Goal: Information Seeking & Learning: Learn about a topic

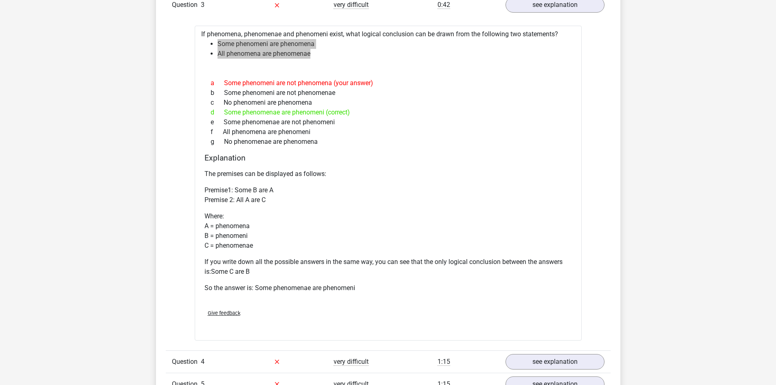
scroll to position [1101, 0]
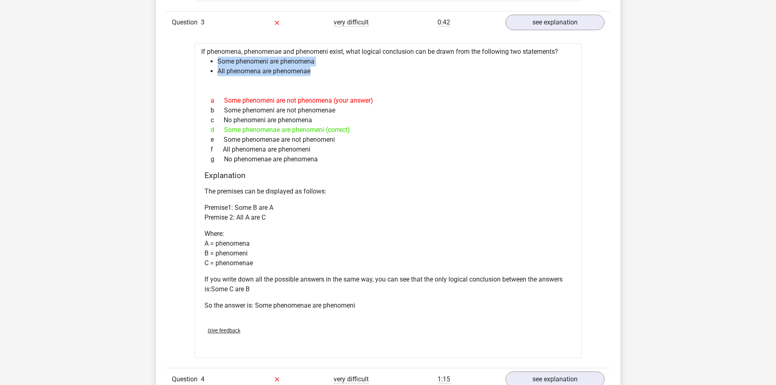
drag, startPoint x: 335, startPoint y: 141, endPoint x: 224, endPoint y: 140, distance: 110.9
click at [224, 140] on div "e Some phenomenae are not phenomeni" at bounding box center [389, 140] width 368 height 10
copy div "Some phenomenae are not phenomeni"
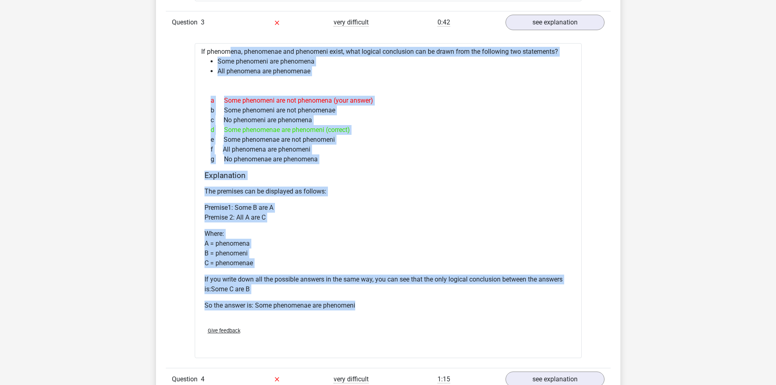
drag, startPoint x: 362, startPoint y: 308, endPoint x: 199, endPoint y: 55, distance: 300.7
click at [199, 55] on div "If phenomena, phenomenae and phenomeni exist, what logical conclusion can be dr…" at bounding box center [388, 200] width 387 height 315
copy div "If phenomena, phenomenae and phenomeni exist, what logical conclusion can be dr…"
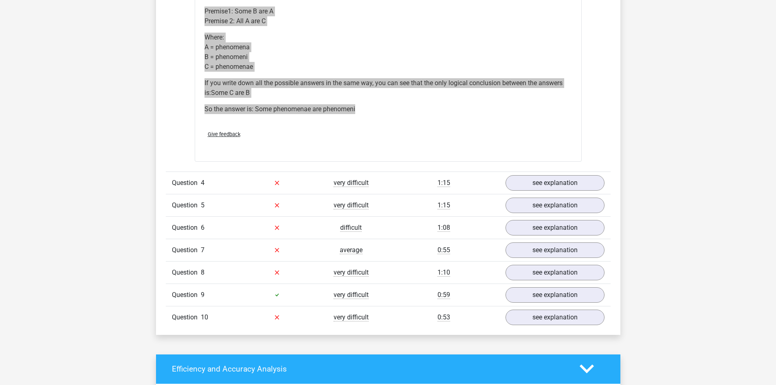
scroll to position [1304, 0]
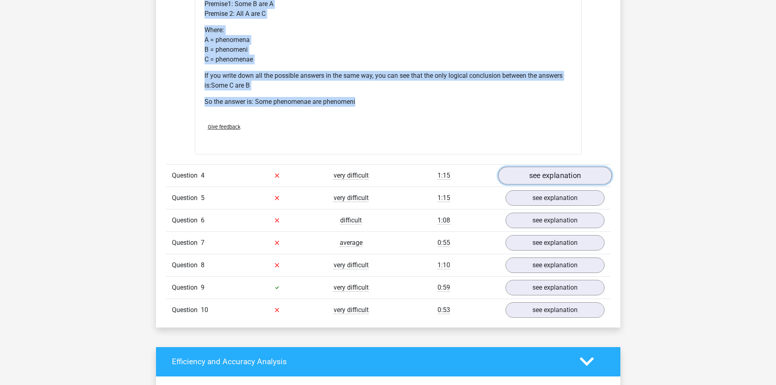
click at [536, 170] on link "see explanation" at bounding box center [555, 176] width 114 height 18
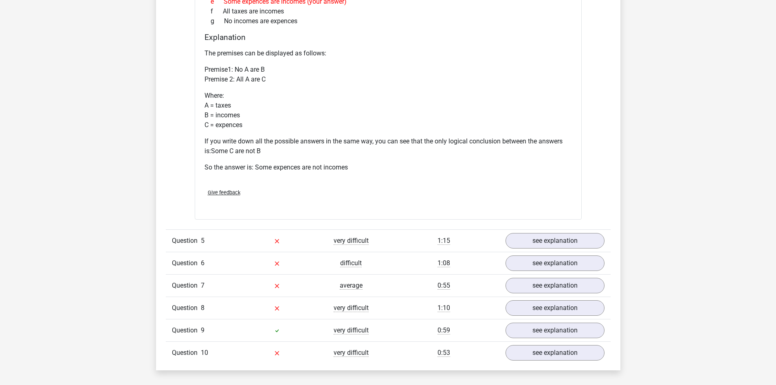
scroll to position [1671, 0]
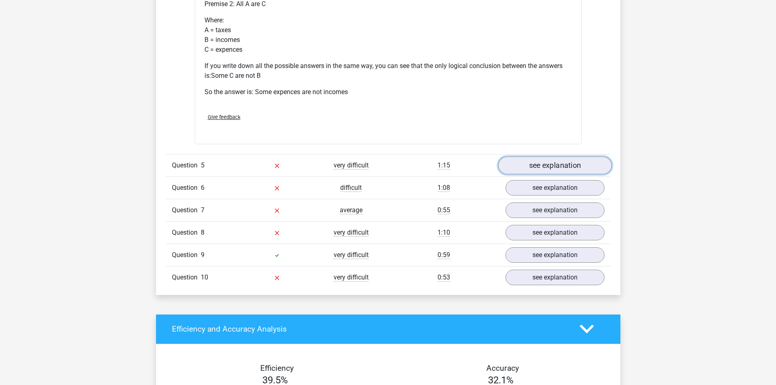
click at [557, 167] on link "see explanation" at bounding box center [555, 166] width 114 height 18
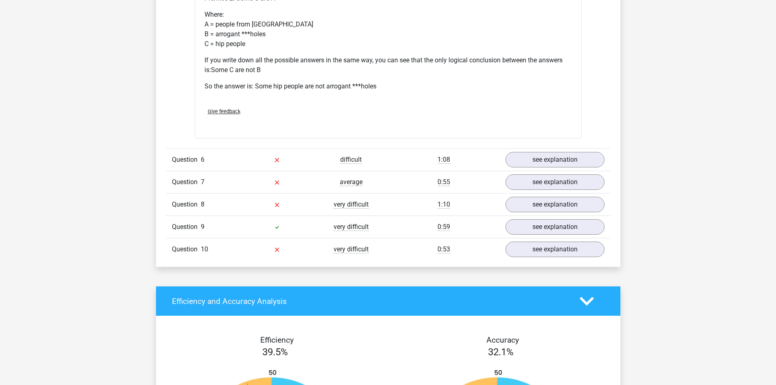
scroll to position [2079, 0]
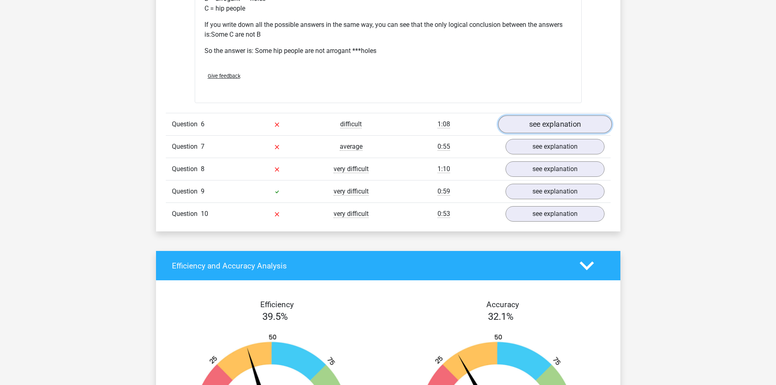
click at [535, 125] on link "see explanation" at bounding box center [555, 124] width 114 height 18
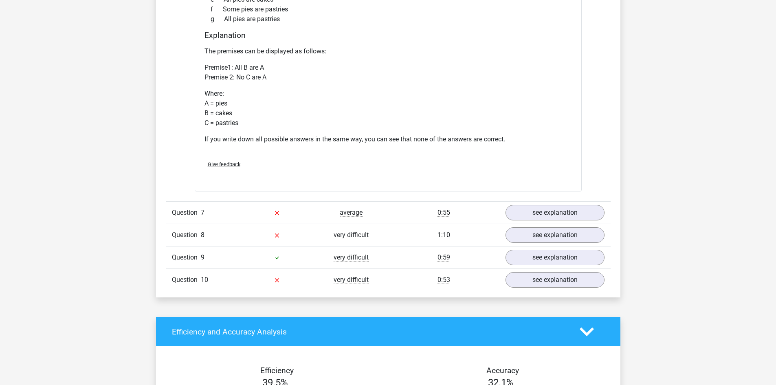
scroll to position [2364, 0]
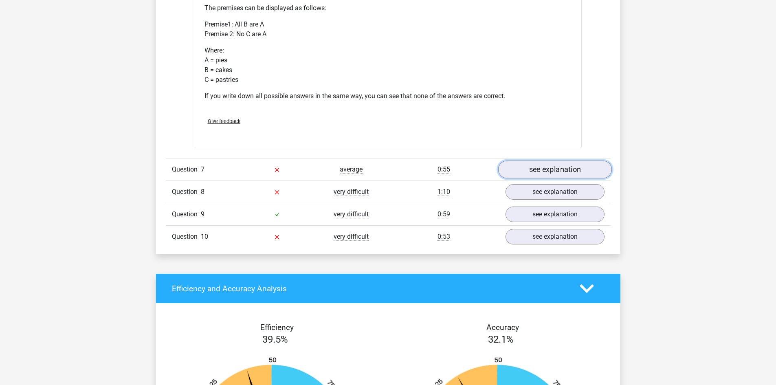
click at [539, 168] on link "see explanation" at bounding box center [555, 170] width 114 height 18
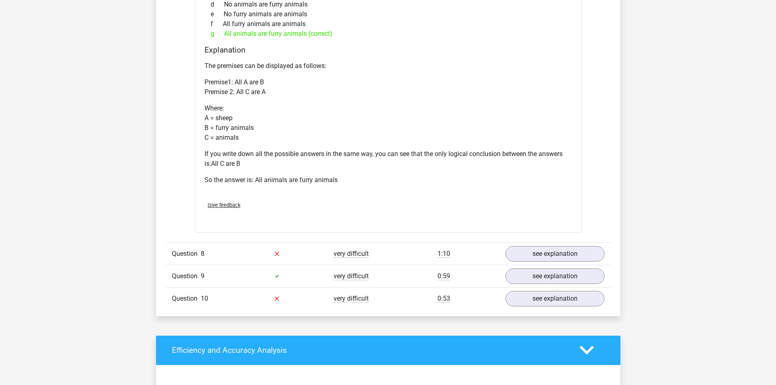
scroll to position [2649, 0]
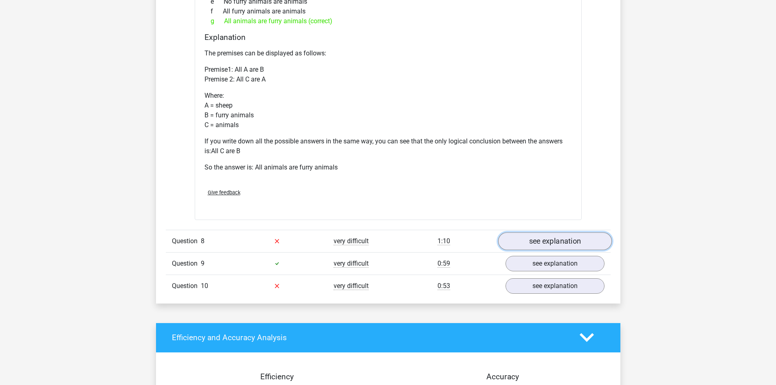
click at [531, 242] on link "see explanation" at bounding box center [555, 241] width 114 height 18
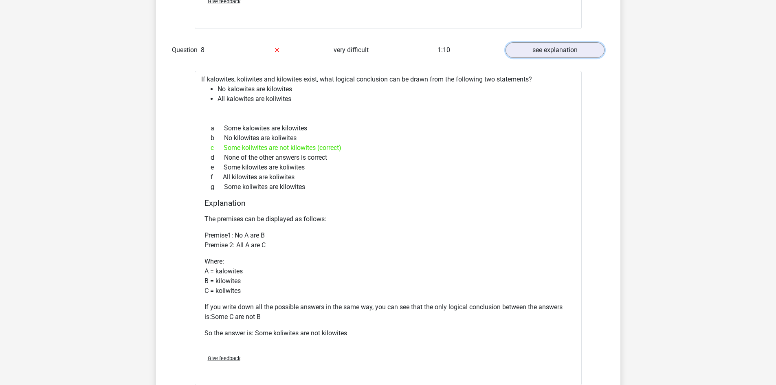
scroll to position [2853, 0]
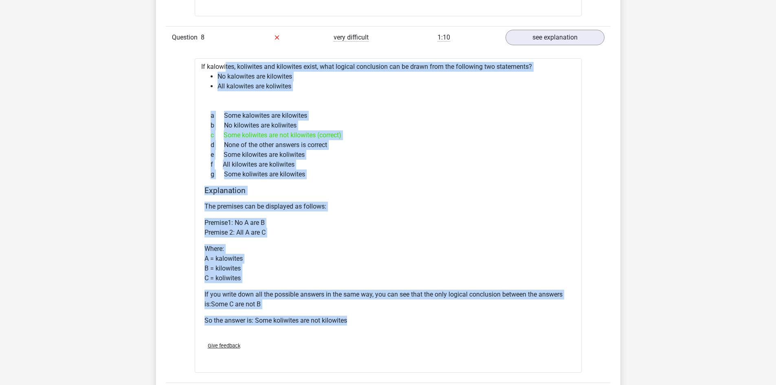
drag, startPoint x: 356, startPoint y: 329, endPoint x: 200, endPoint y: 67, distance: 305.1
click at [200, 67] on div "If kalowites, koliwites and kilowites exist, what logical conclusion can be dra…" at bounding box center [388, 215] width 387 height 315
copy div "If kalowites, koliwites and kilowites exist, what logical conclusion can be dra…"
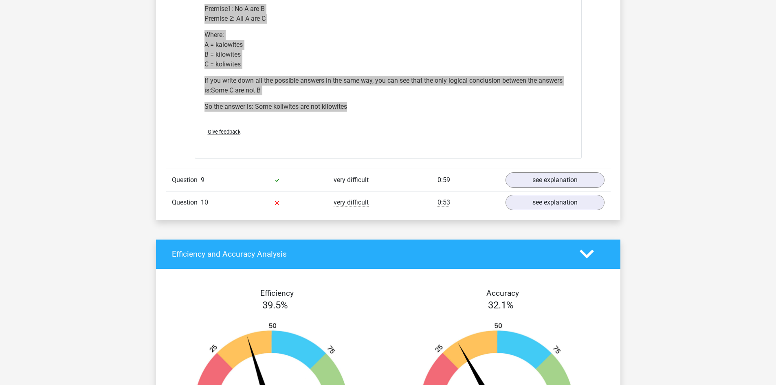
scroll to position [3057, 0]
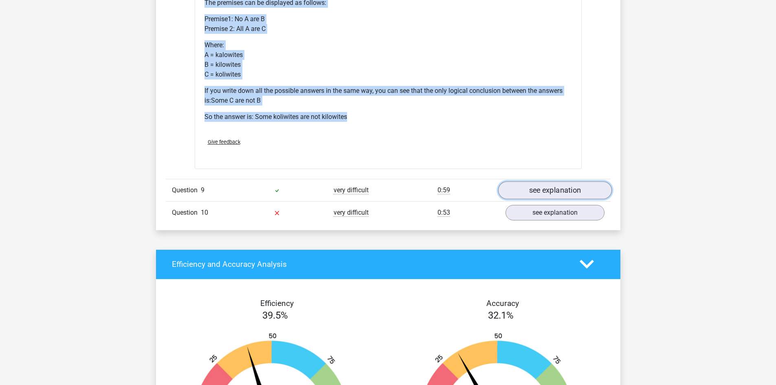
click at [540, 190] on link "see explanation" at bounding box center [555, 190] width 114 height 18
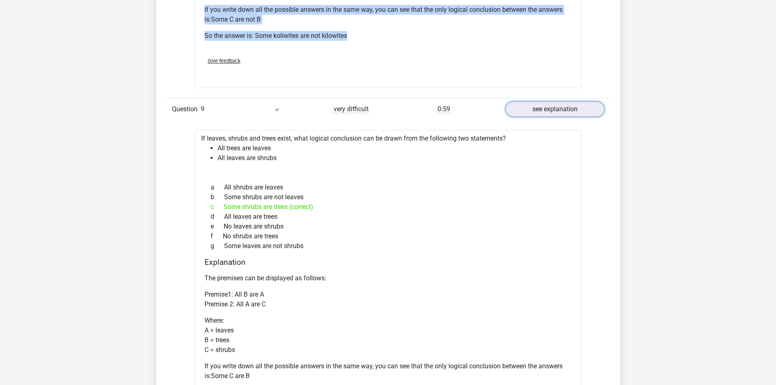
scroll to position [3179, 0]
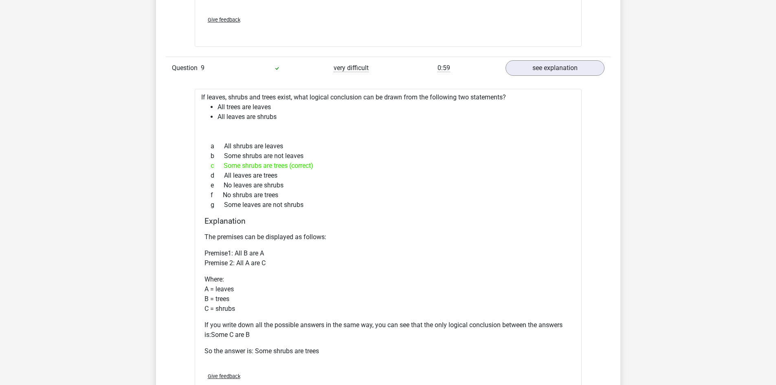
drag, startPoint x: 287, startPoint y: 184, endPoint x: 225, endPoint y: 188, distance: 62.1
click at [225, 188] on div "e No leaves are shrubs" at bounding box center [389, 186] width 368 height 10
drag, startPoint x: 309, startPoint y: 203, endPoint x: 204, endPoint y: 134, distance: 125.8
click at [204, 134] on div "If leaves, shrubs and trees exist, what logical conclusion can be drawn from th…" at bounding box center [388, 246] width 387 height 315
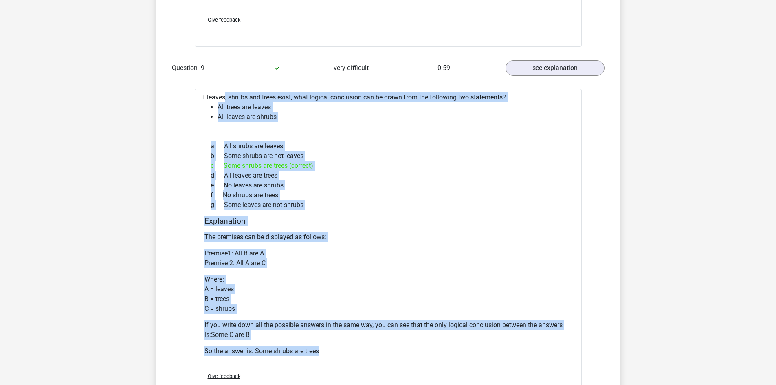
drag, startPoint x: 200, startPoint y: 99, endPoint x: 352, endPoint y: 348, distance: 292.5
click at [352, 348] on div "If leaves, shrubs and trees exist, what logical conclusion can be drawn from th…" at bounding box center [388, 246] width 387 height 315
copy div "If leaves, shrubs and trees exist, what logical conclusion can be drawn from th…"
click at [318, 181] on div "e No leaves are shrubs" at bounding box center [389, 186] width 368 height 10
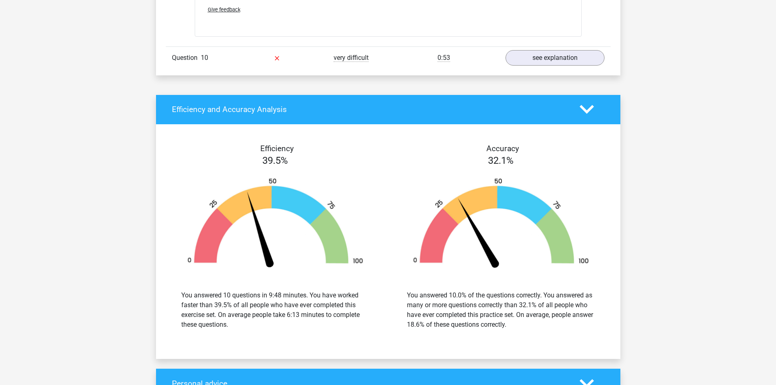
scroll to position [3505, 0]
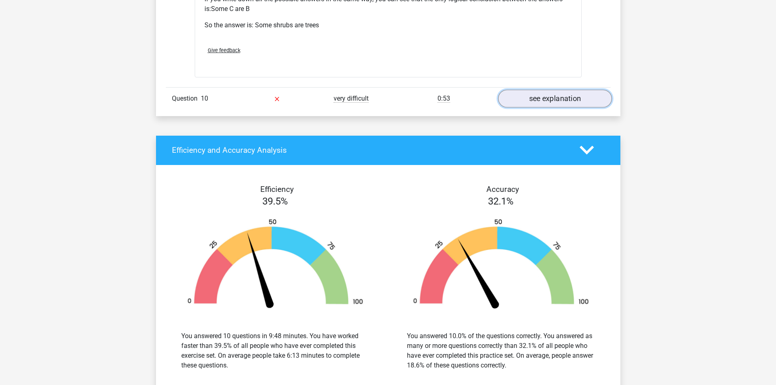
click at [519, 100] on link "see explanation" at bounding box center [555, 99] width 114 height 18
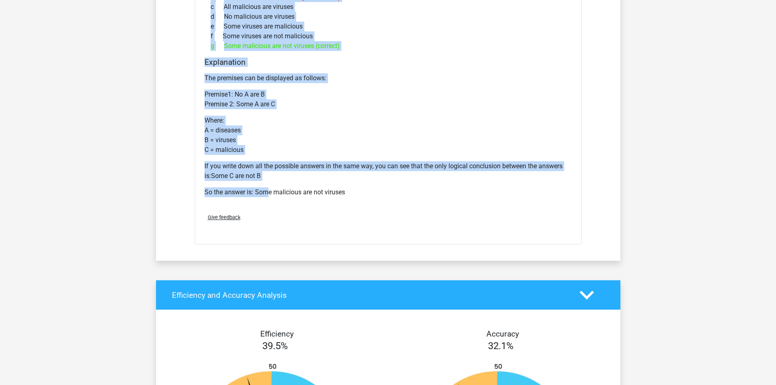
scroll to position [3709, 0]
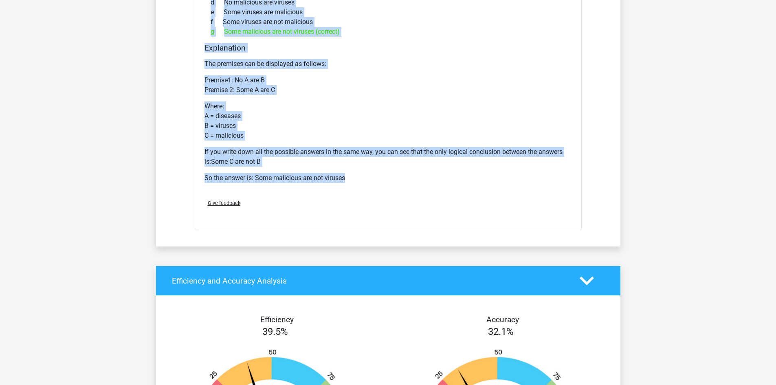
drag, startPoint x: 201, startPoint y: 127, endPoint x: 365, endPoint y: 183, distance: 173.5
click at [365, 183] on div "If diseases, malicious and viruses exist, what logical conclusion can be drawn …" at bounding box center [388, 73] width 387 height 315
copy div "If diseases, malicious and viruses exist, what logical conclusion can be drawn …"
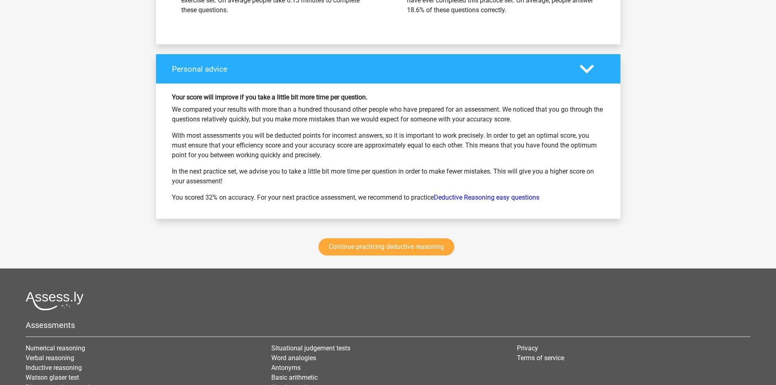
scroll to position [4198, 0]
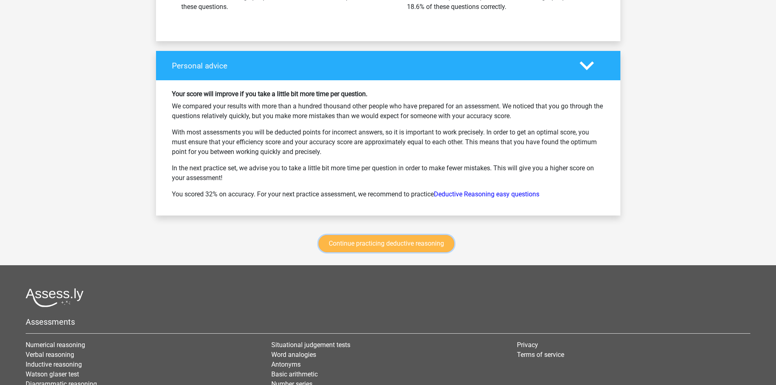
click at [338, 242] on link "Continue practicing deductive reasoning" at bounding box center [387, 243] width 136 height 17
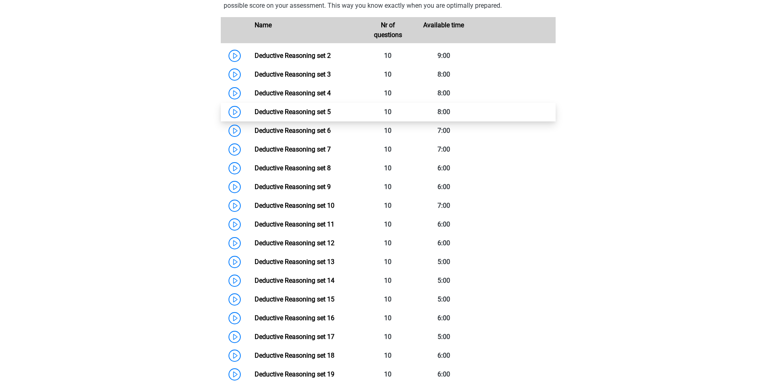
scroll to position [437, 0]
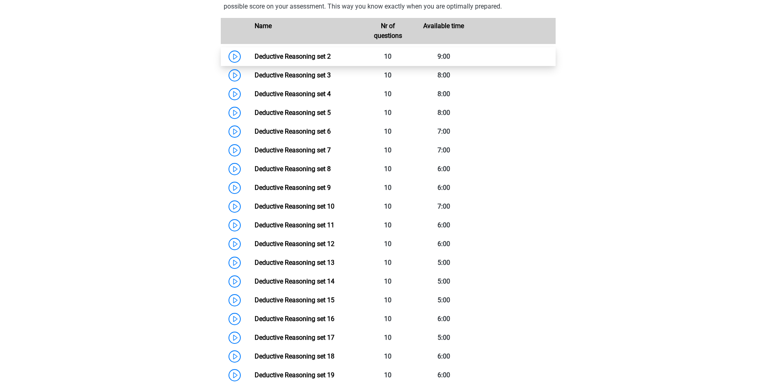
click at [302, 60] on link "Deductive Reasoning set 2" at bounding box center [293, 57] width 76 height 8
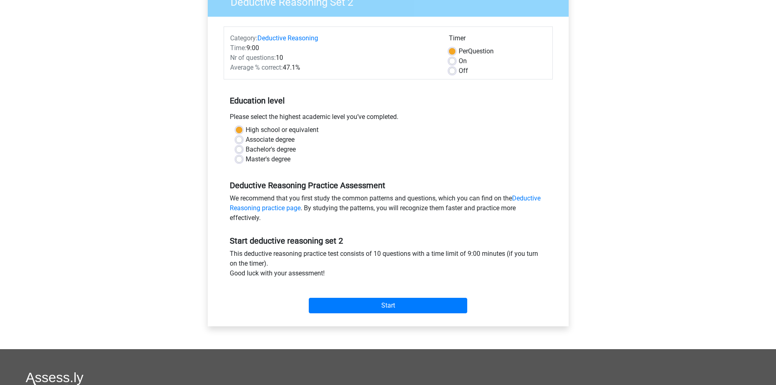
scroll to position [82, 0]
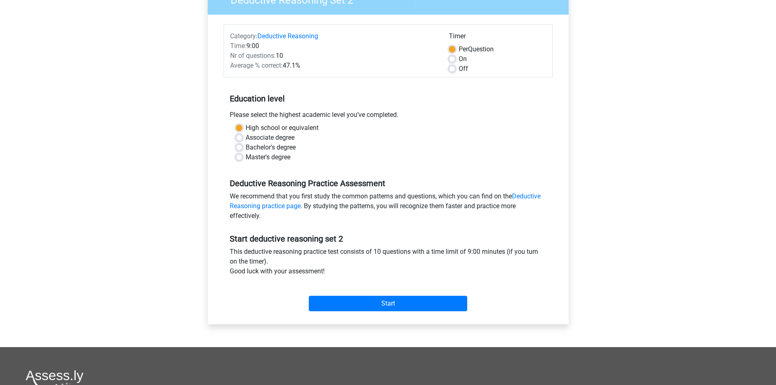
click at [255, 153] on label "Master's degree" at bounding box center [268, 157] width 45 height 10
click at [243, 153] on input "Master's degree" at bounding box center [239, 156] width 7 height 8
radio input "true"
click at [381, 304] on input "Start" at bounding box center [388, 303] width 159 height 15
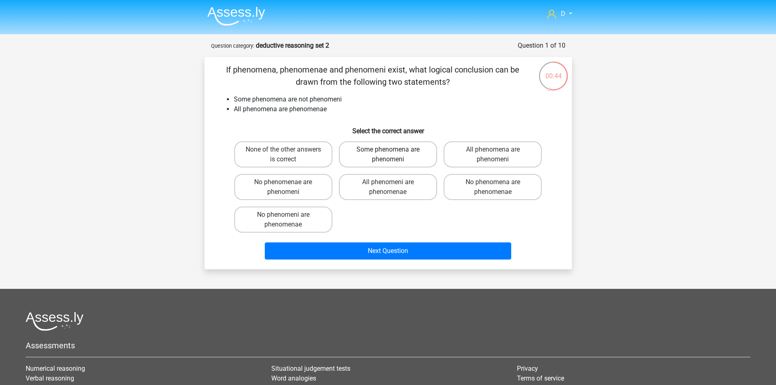
click at [419, 159] on label "Some phenomena are phenomeni" at bounding box center [388, 154] width 98 height 26
click at [393, 155] on input "Some phenomena are phenomeni" at bounding box center [390, 152] width 5 height 5
radio input "true"
click at [419, 159] on label "Some phenomena are phenomeni" at bounding box center [388, 154] width 98 height 26
click at [393, 155] on input "Some phenomena are phenomeni" at bounding box center [390, 152] width 5 height 5
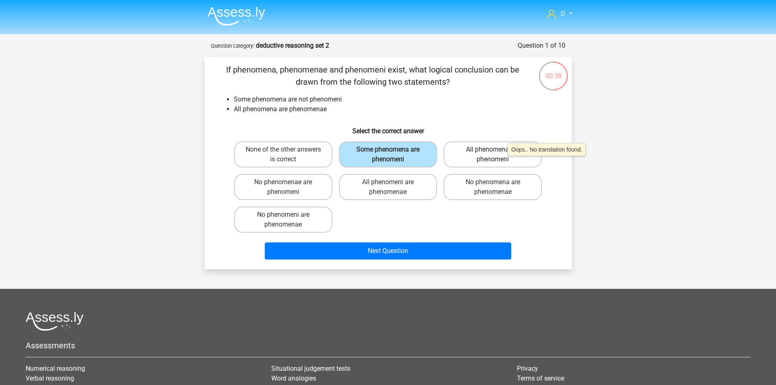
click at [504, 160] on label "All phenomena are phenomeni" at bounding box center [493, 154] width 98 height 26
click at [498, 155] on input "All phenomena are phenomeni" at bounding box center [495, 152] width 5 height 5
radio input "true"
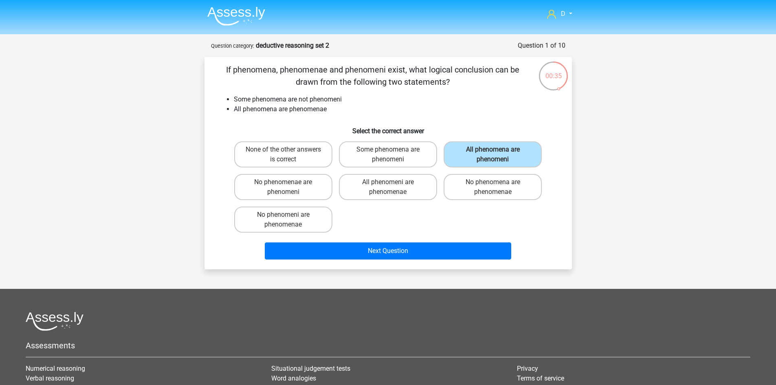
click at [285, 187] on input "No phenomenae are phenomeni" at bounding box center [285, 184] width 5 height 5
radio input "true"
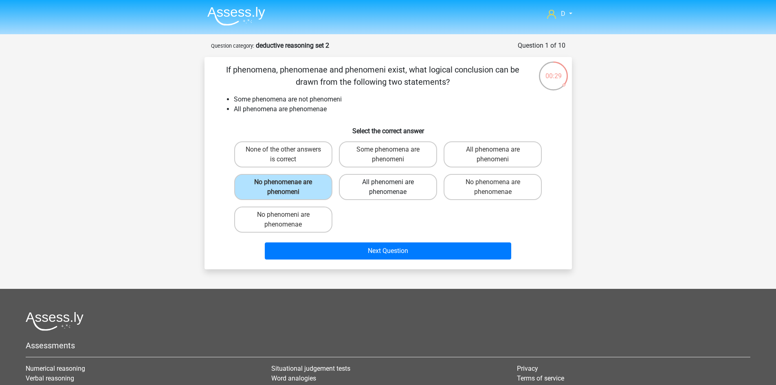
click at [379, 188] on label "All phenomeni are phenomenae" at bounding box center [388, 187] width 98 height 26
click at [388, 187] on input "All phenomeni are phenomenae" at bounding box center [390, 184] width 5 height 5
radio input "true"
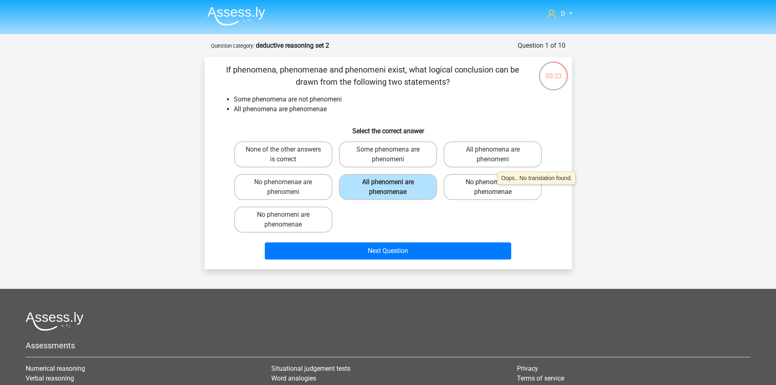
click at [494, 189] on label "No phenomena are phenomenae" at bounding box center [493, 187] width 98 height 26
click at [494, 187] on input "No phenomena are phenomenae" at bounding box center [495, 184] width 5 height 5
radio input "true"
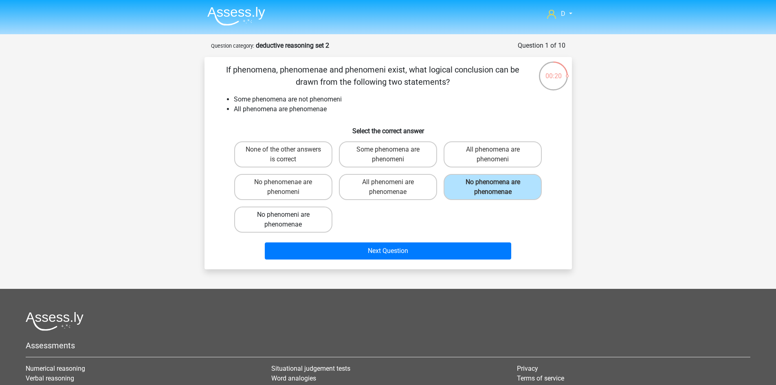
click at [313, 223] on label "No phenomeni are phenomenae" at bounding box center [283, 220] width 98 height 26
click at [289, 220] on input "No phenomeni are phenomenae" at bounding box center [285, 217] width 5 height 5
radio input "true"
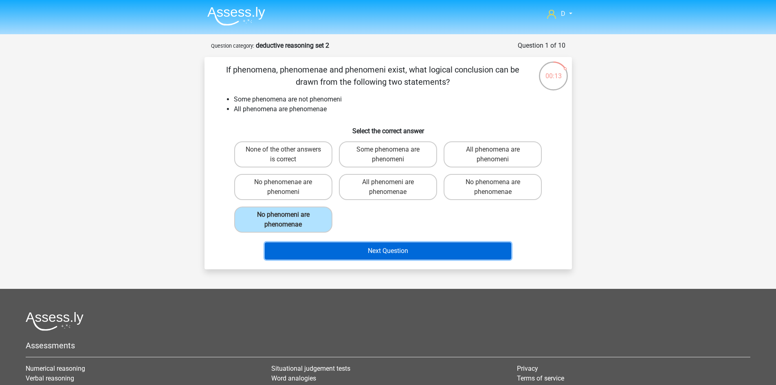
click at [368, 249] on button "Next Question" at bounding box center [388, 251] width 247 height 17
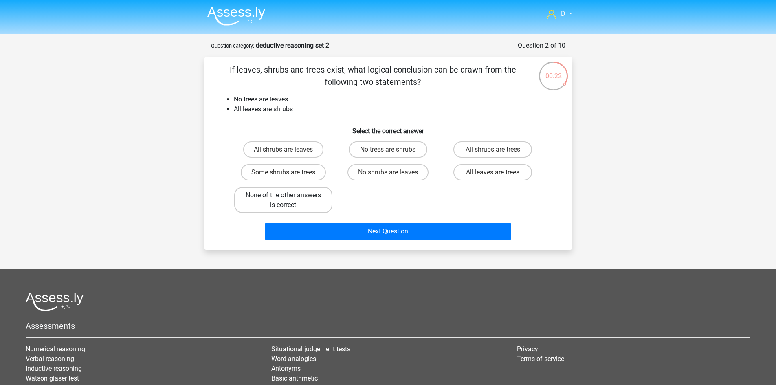
click at [296, 196] on label "None of the other answers is correct" at bounding box center [283, 200] width 98 height 26
click at [289, 196] on input "None of the other answers is correct" at bounding box center [285, 197] width 5 height 5
radio input "true"
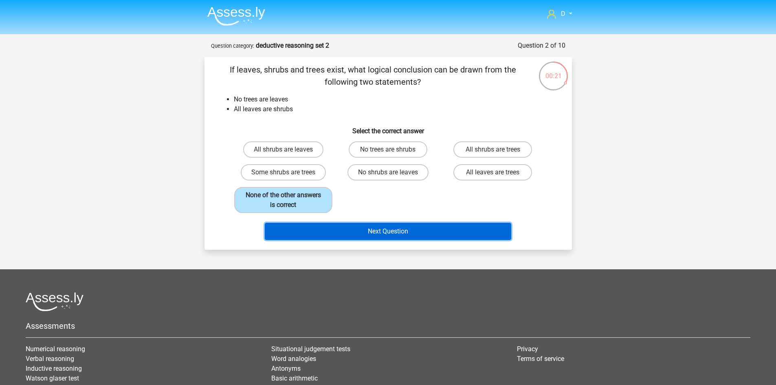
click at [365, 234] on button "Next Question" at bounding box center [388, 231] width 247 height 17
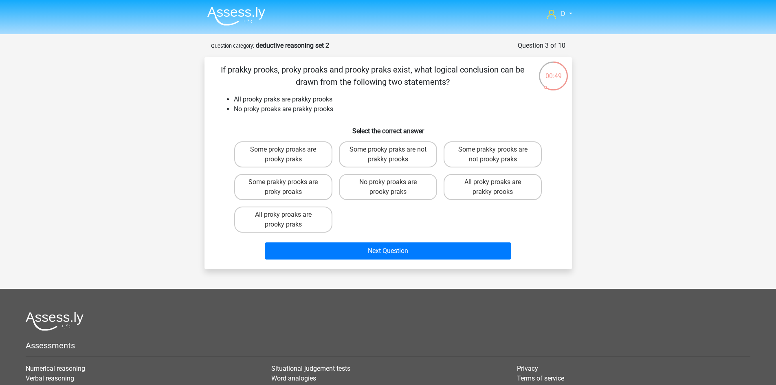
click at [396, 260] on div "Next Question" at bounding box center [388, 253] width 315 height 20
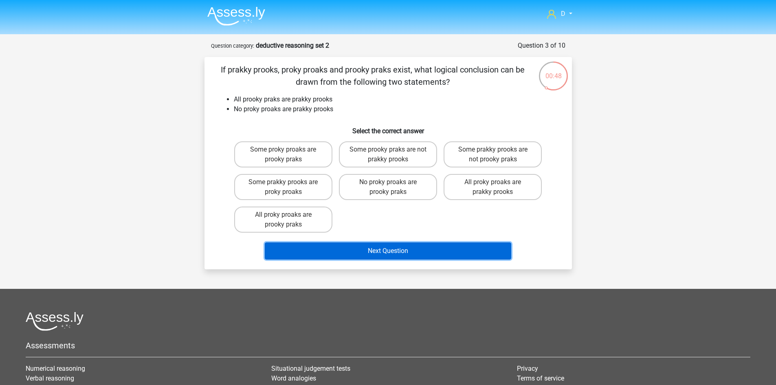
click at [393, 251] on button "Next Question" at bounding box center [388, 251] width 247 height 17
click at [376, 247] on button "Next Question" at bounding box center [388, 251] width 247 height 17
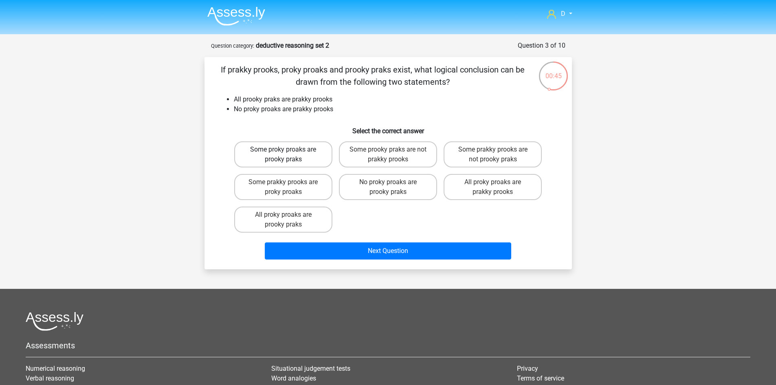
click at [289, 150] on label "Some proky proaks are prooky praks" at bounding box center [283, 154] width 98 height 26
click at [289, 150] on input "Some proky proaks are prooky praks" at bounding box center [285, 152] width 5 height 5
radio input "true"
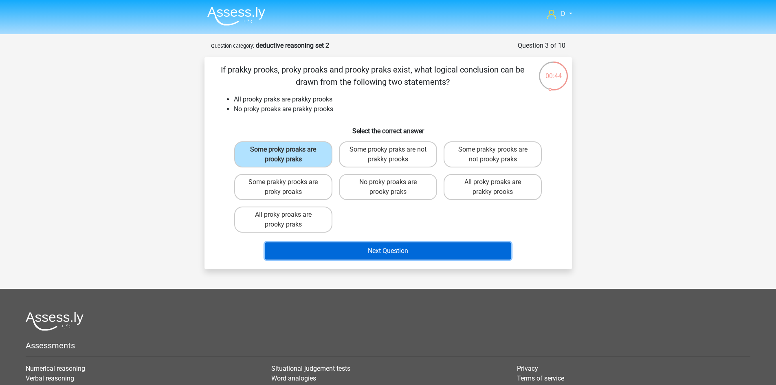
click at [370, 245] on button "Next Question" at bounding box center [388, 251] width 247 height 17
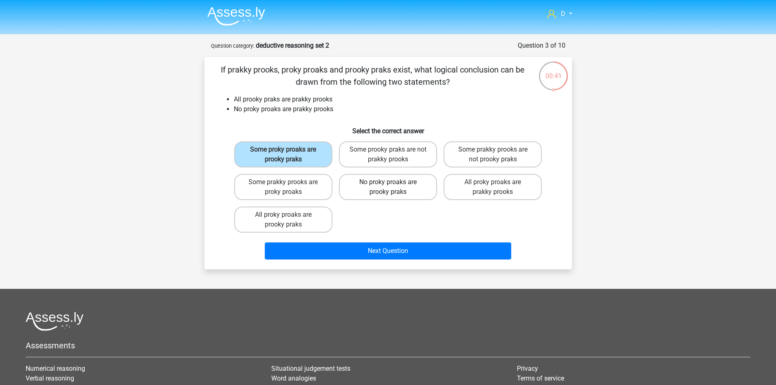
click at [368, 183] on label "No proky proaks are prooky praks" at bounding box center [388, 187] width 98 height 26
click at [388, 183] on input "No proky proaks are prooky praks" at bounding box center [390, 184] width 5 height 5
radio input "true"
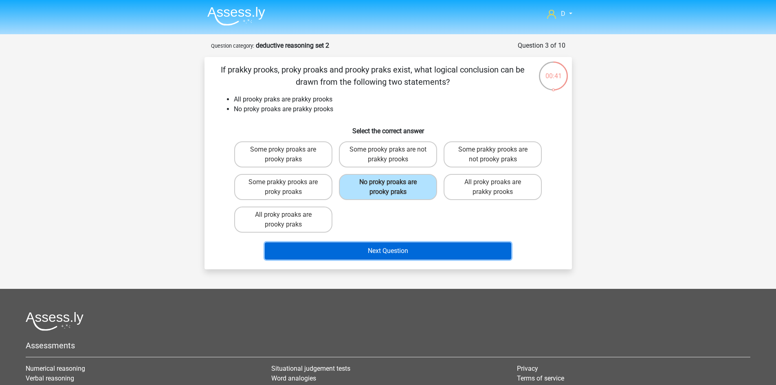
click at [364, 250] on button "Next Question" at bounding box center [388, 251] width 247 height 17
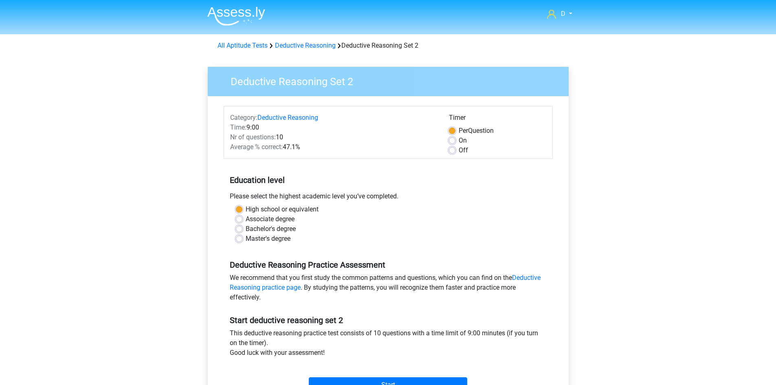
scroll to position [82, 0]
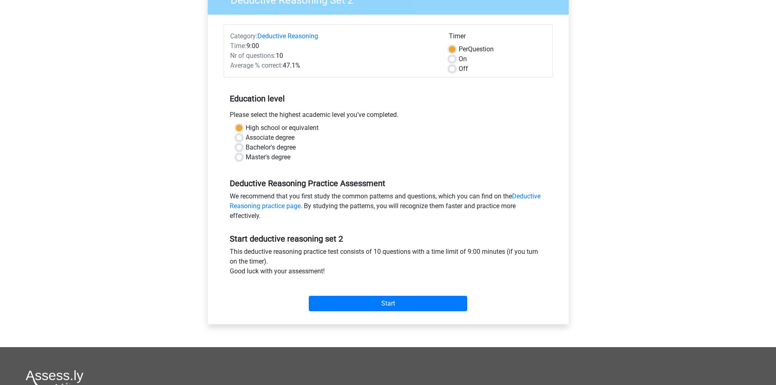
click at [459, 69] on label "Off" at bounding box center [463, 69] width 9 height 10
click at [454, 69] on input "Off" at bounding box center [452, 68] width 7 height 8
radio input "true"
click at [256, 157] on label "Master's degree" at bounding box center [268, 157] width 45 height 10
click at [243, 157] on input "Master's degree" at bounding box center [239, 156] width 7 height 8
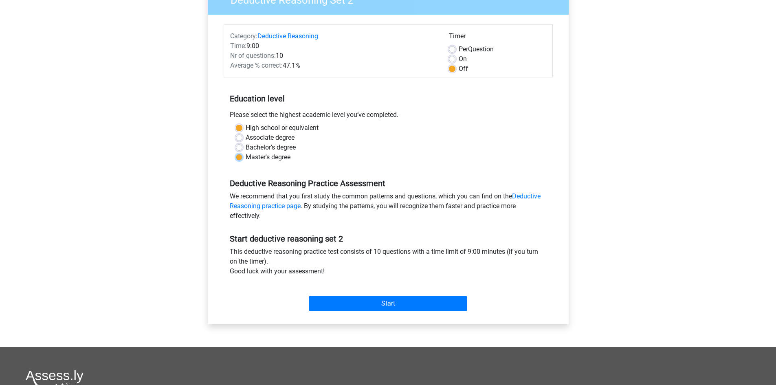
radio input "true"
click at [351, 305] on input "Start" at bounding box center [388, 303] width 159 height 15
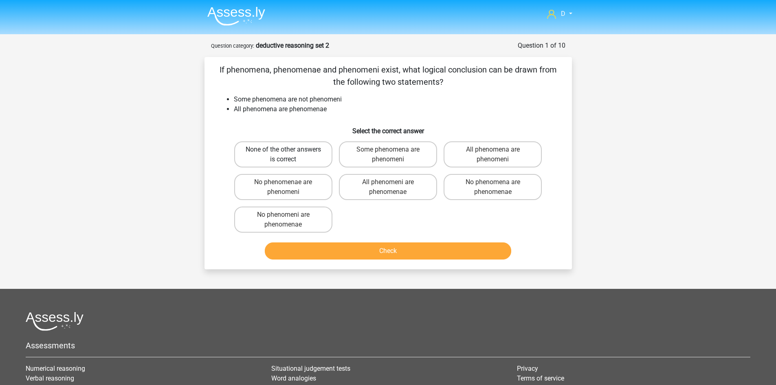
click at [271, 149] on label "None of the other answers is correct" at bounding box center [283, 154] width 98 height 26
click at [283, 150] on input "None of the other answers is correct" at bounding box center [285, 152] width 5 height 5
radio input "true"
click at [332, 246] on button "Check" at bounding box center [388, 251] width 247 height 17
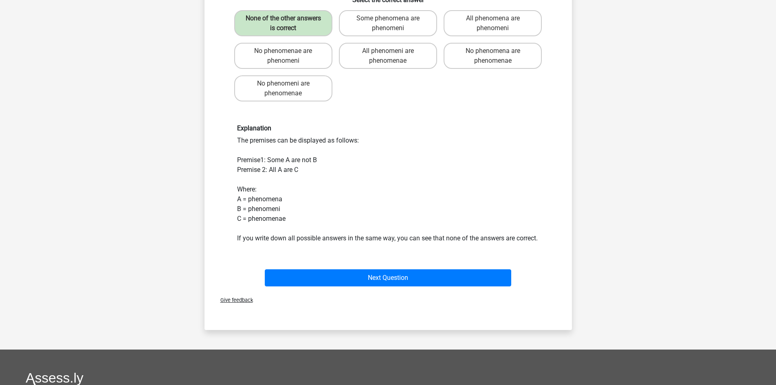
scroll to position [82, 0]
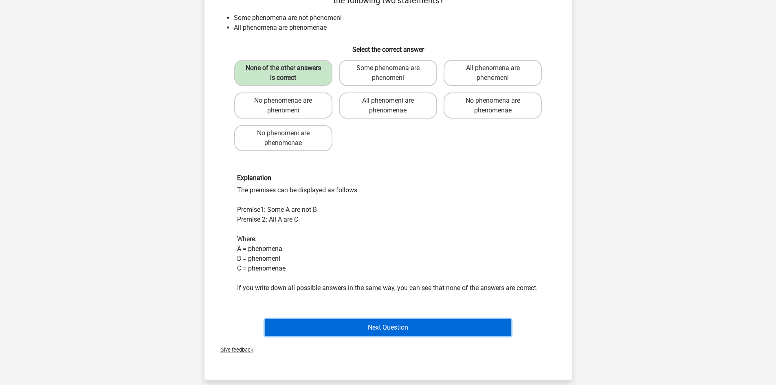
click at [314, 334] on button "Next Question" at bounding box center [388, 327] width 247 height 17
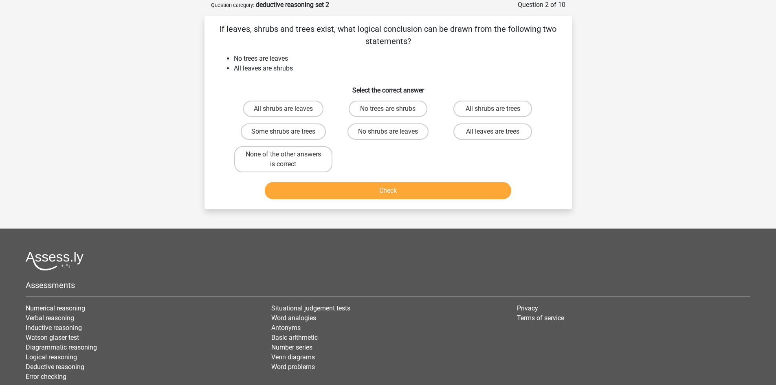
scroll to position [0, 0]
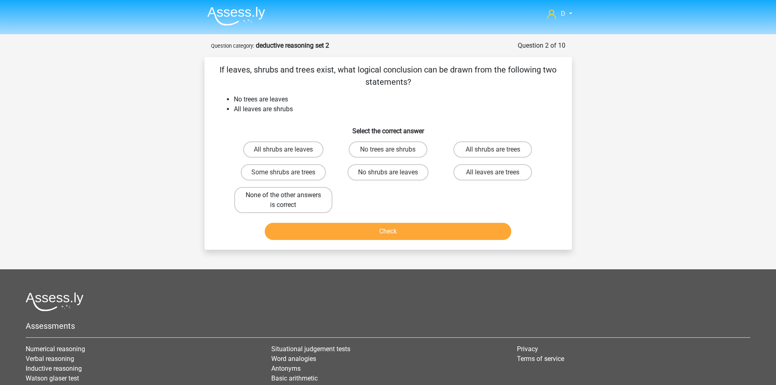
click at [311, 198] on label "None of the other answers is correct" at bounding box center [283, 200] width 98 height 26
click at [289, 198] on input "None of the other answers is correct" at bounding box center [285, 197] width 5 height 5
radio input "true"
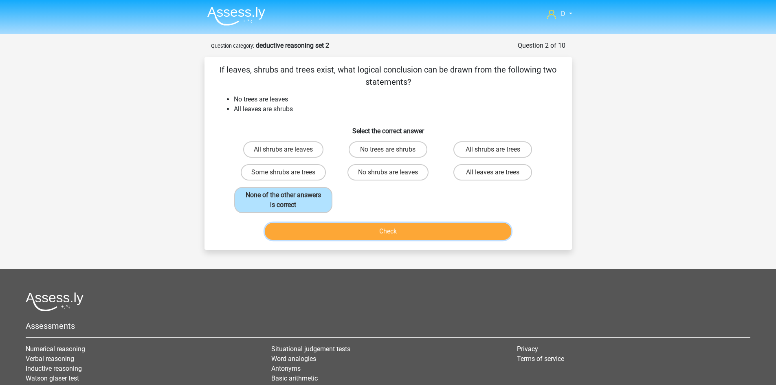
click at [333, 236] on button "Check" at bounding box center [388, 231] width 247 height 17
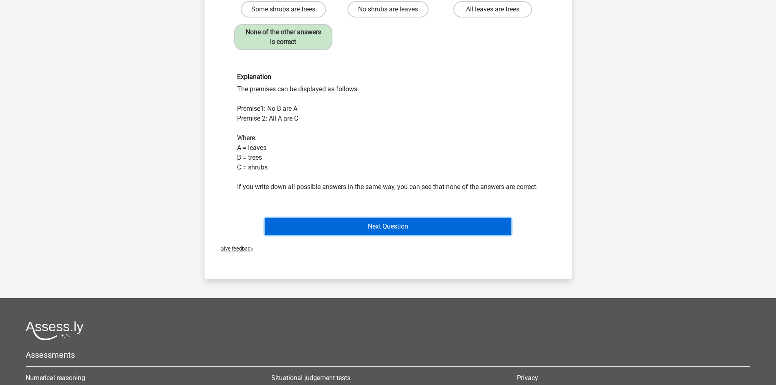
click at [333, 235] on button "Next Question" at bounding box center [388, 226] width 247 height 17
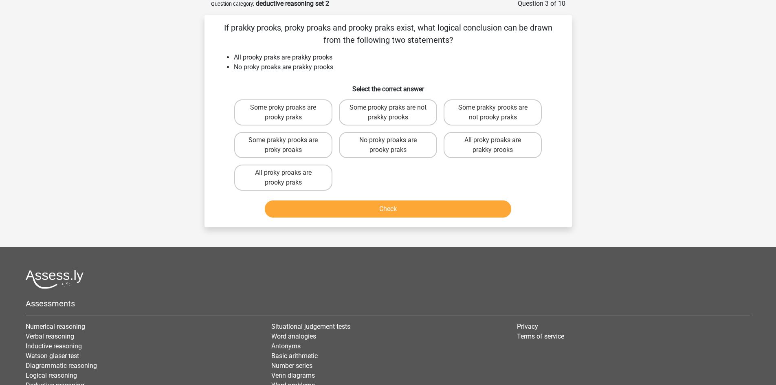
scroll to position [41, 0]
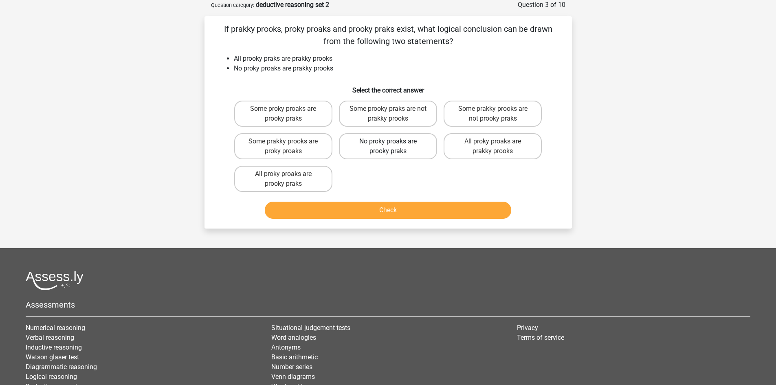
click at [373, 151] on label "No proky proaks are prooky praks" at bounding box center [388, 146] width 98 height 26
click at [388, 147] on input "No proky proaks are prooky praks" at bounding box center [390, 143] width 5 height 5
radio input "true"
click at [380, 203] on button "Check" at bounding box center [388, 210] width 247 height 17
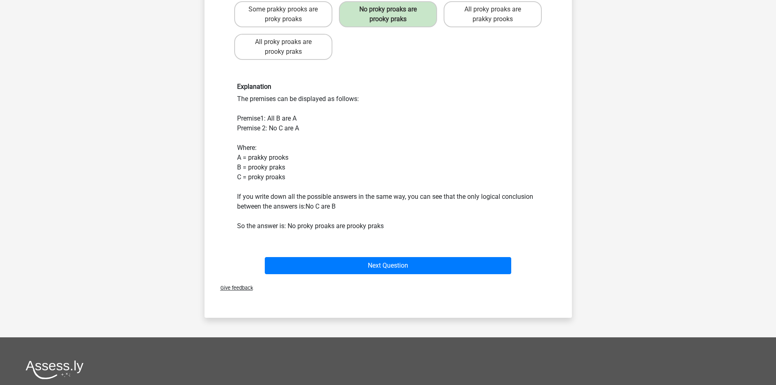
scroll to position [204, 0]
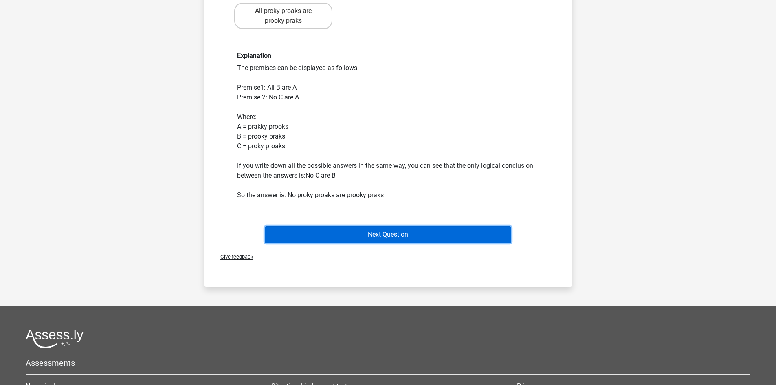
click at [370, 233] on button "Next Question" at bounding box center [388, 234] width 247 height 17
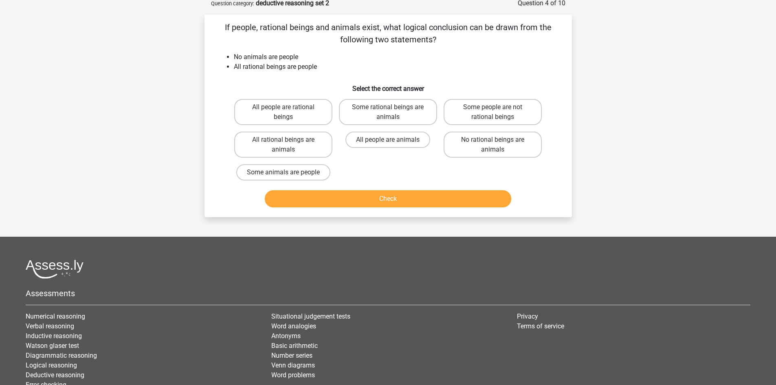
scroll to position [41, 0]
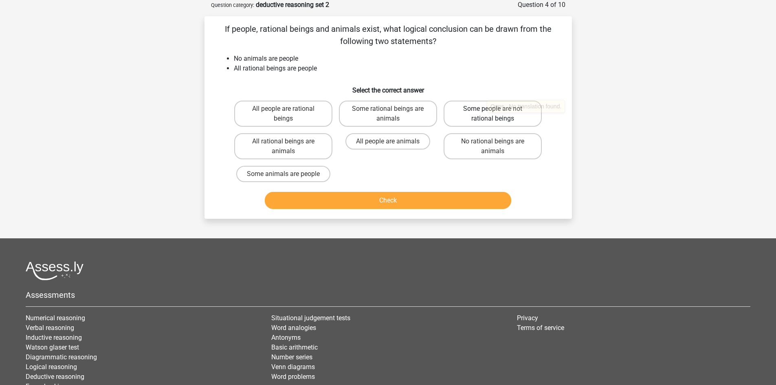
click at [483, 117] on label "Some people are not rational beings" at bounding box center [493, 114] width 98 height 26
click at [493, 114] on input "Some people are not rational beings" at bounding box center [495, 111] width 5 height 5
radio input "true"
click at [419, 203] on button "Check" at bounding box center [388, 200] width 247 height 17
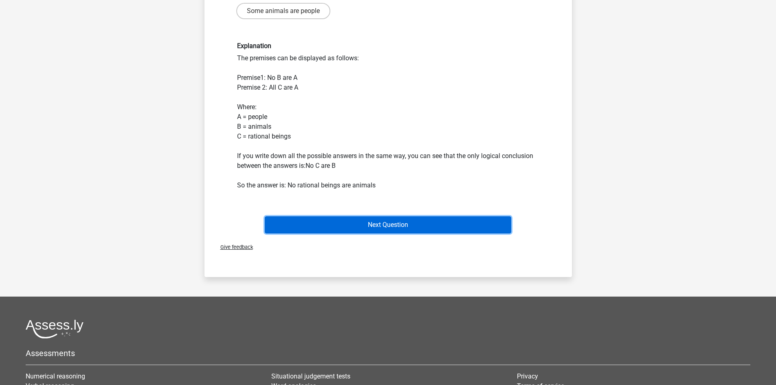
click at [304, 229] on button "Next Question" at bounding box center [388, 224] width 247 height 17
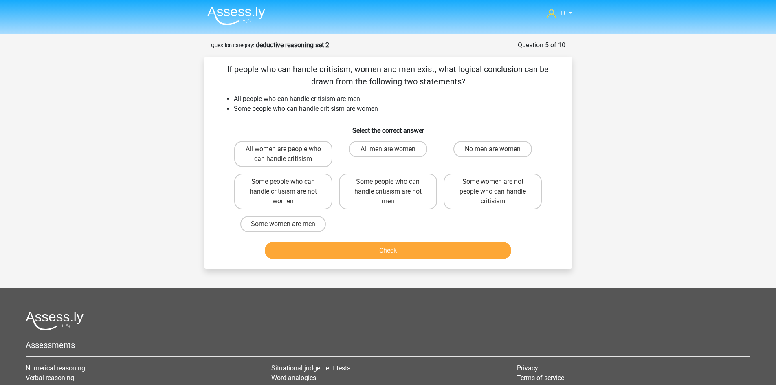
scroll to position [0, 0]
click at [301, 199] on label "Some people who can handle critisism are not women" at bounding box center [283, 192] width 98 height 36
click at [289, 187] on input "Some people who can handle critisism are not women" at bounding box center [285, 184] width 5 height 5
radio input "true"
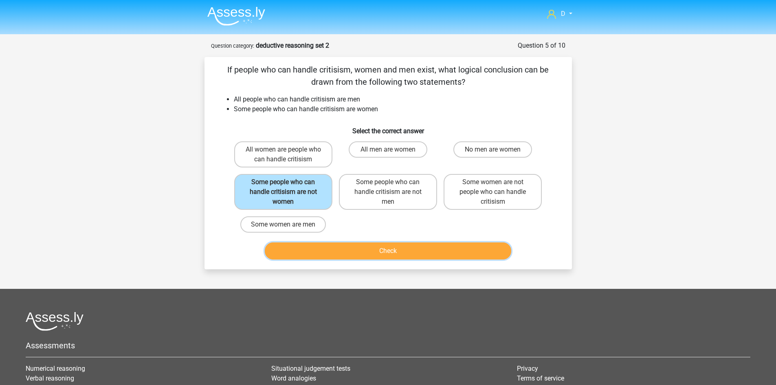
click at [332, 254] on button "Check" at bounding box center [388, 251] width 247 height 17
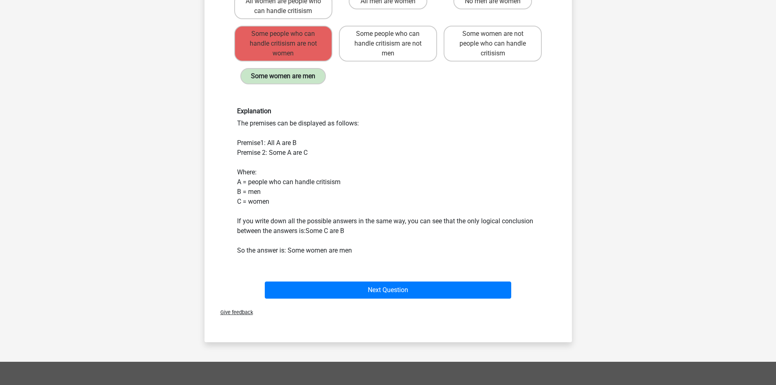
scroll to position [163, 0]
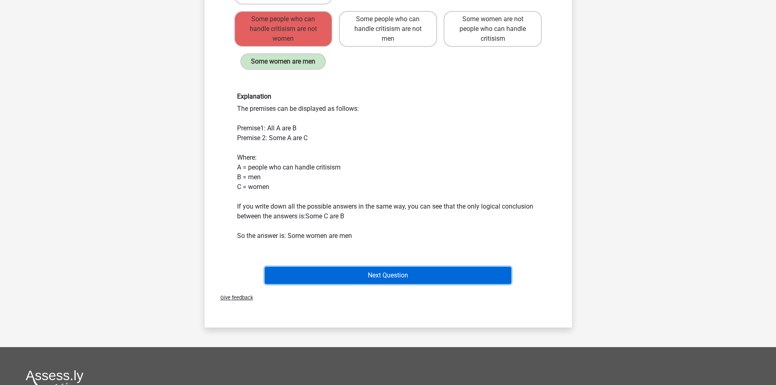
click at [317, 273] on button "Next Question" at bounding box center [388, 275] width 247 height 17
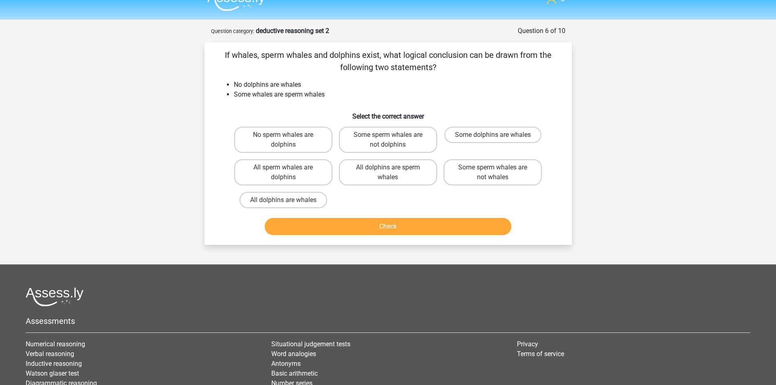
scroll to position [0, 0]
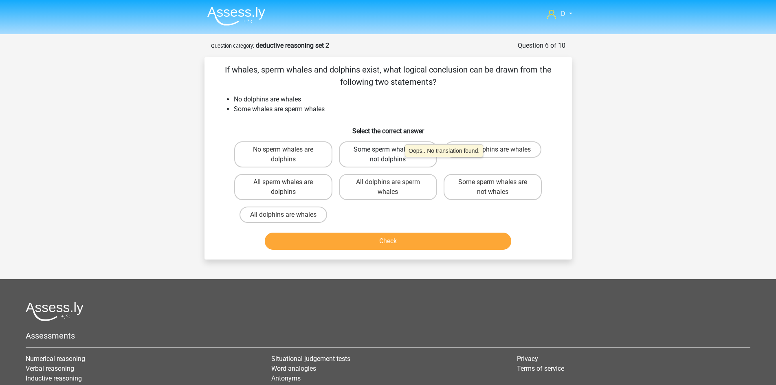
click at [401, 161] on label "Some sperm whales are not dolphins" at bounding box center [388, 154] width 98 height 26
click at [393, 155] on input "Some sperm whales are not dolphins" at bounding box center [390, 152] width 5 height 5
radio input "true"
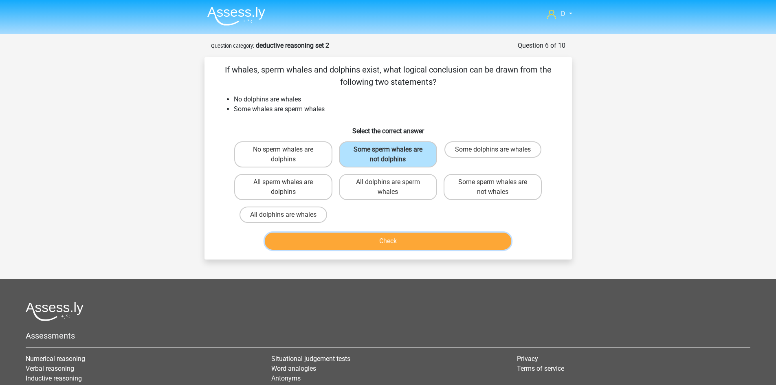
click at [378, 242] on button "Check" at bounding box center [388, 241] width 247 height 17
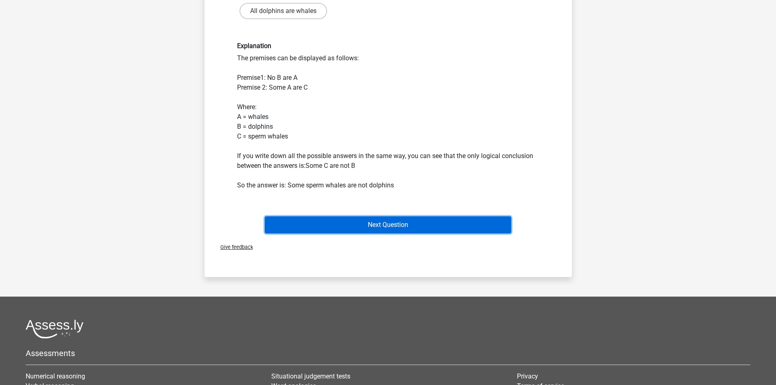
click at [376, 221] on button "Next Question" at bounding box center [388, 224] width 247 height 17
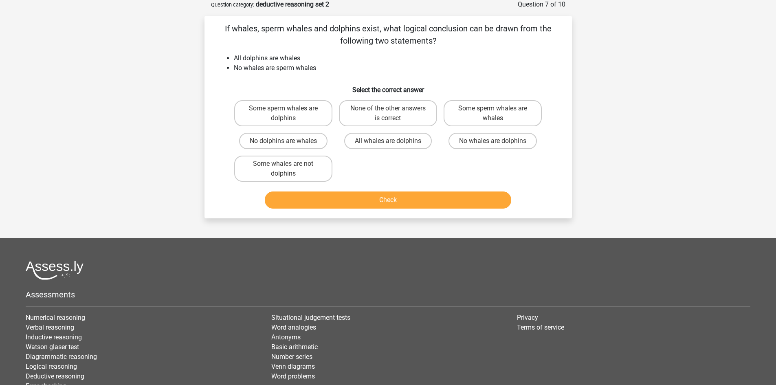
scroll to position [41, 0]
click at [357, 118] on label "None of the other answers is correct" at bounding box center [388, 114] width 98 height 26
click at [388, 114] on input "None of the other answers is correct" at bounding box center [390, 111] width 5 height 5
radio input "true"
click at [368, 204] on button "Check" at bounding box center [388, 200] width 247 height 17
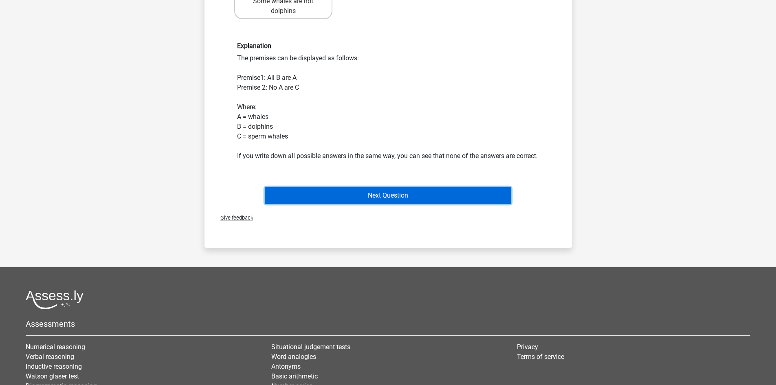
click at [357, 204] on button "Next Question" at bounding box center [388, 195] width 247 height 17
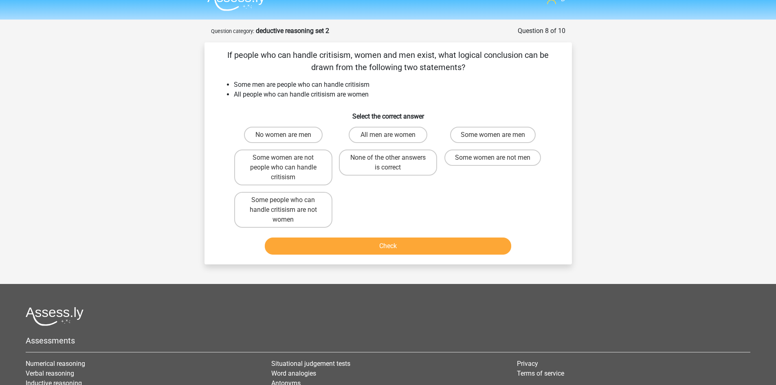
scroll to position [0, 0]
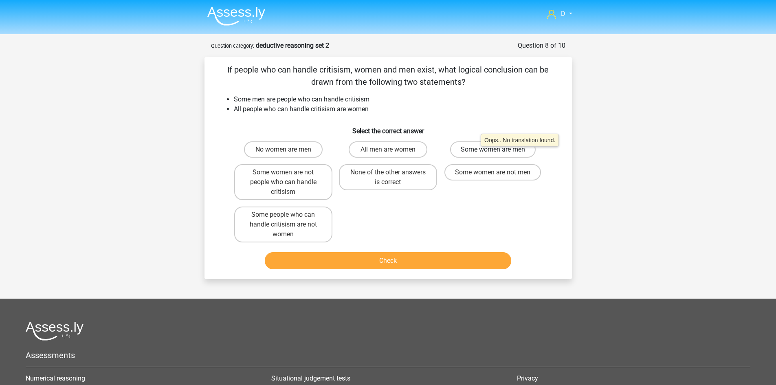
click at [477, 151] on label "Some women are men" at bounding box center [493, 149] width 86 height 16
click at [493, 151] on input "Some women are men" at bounding box center [495, 152] width 5 height 5
radio input "true"
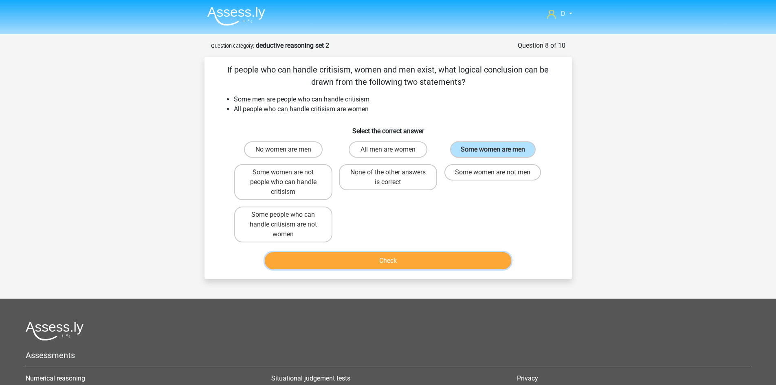
click at [404, 260] on button "Check" at bounding box center [388, 260] width 247 height 17
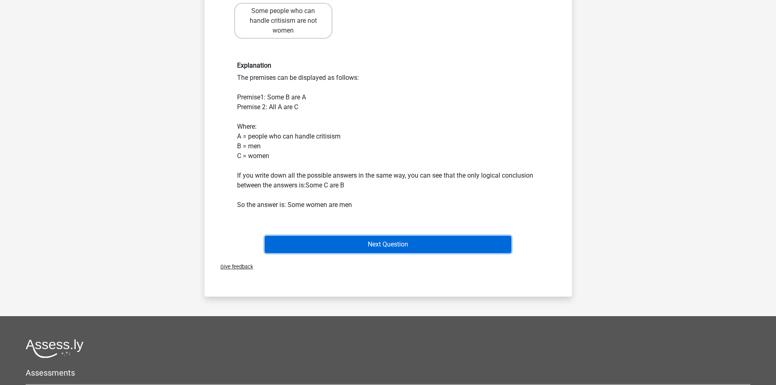
click at [403, 241] on button "Next Question" at bounding box center [388, 244] width 247 height 17
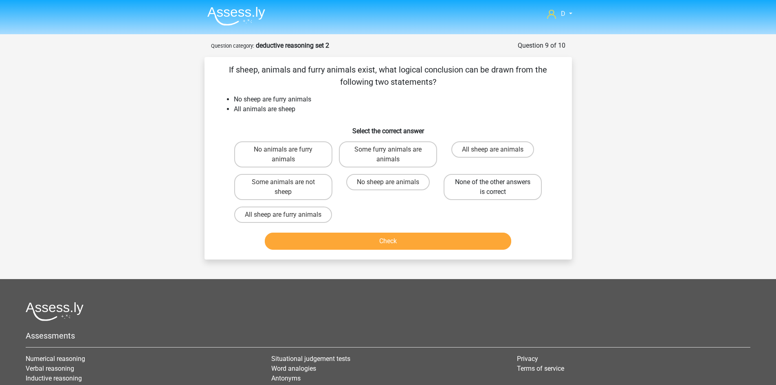
click at [470, 186] on label "None of the other answers is correct" at bounding box center [493, 187] width 98 height 26
click at [493, 186] on input "None of the other answers is correct" at bounding box center [495, 184] width 5 height 5
radio input "true"
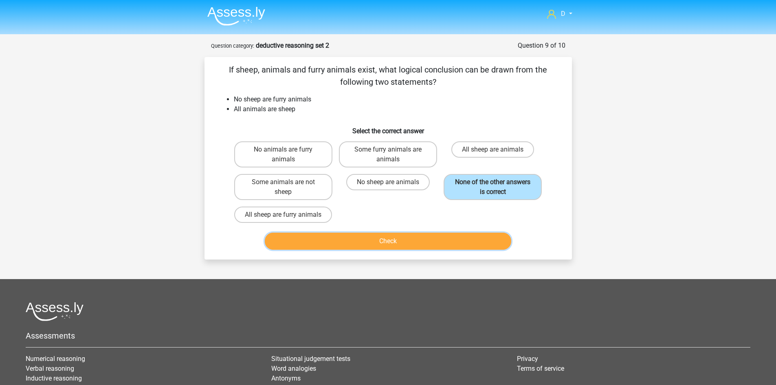
click at [440, 237] on button "Check" at bounding box center [388, 241] width 247 height 17
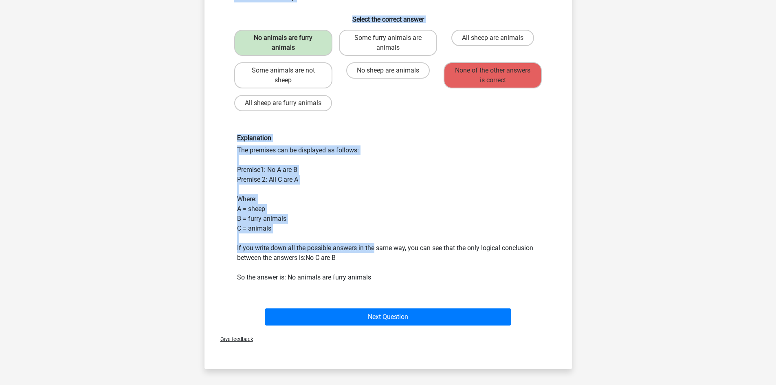
scroll to position [122, 0]
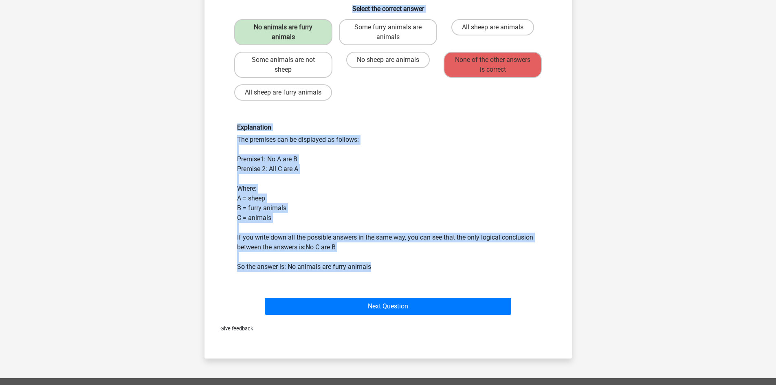
drag, startPoint x: 236, startPoint y: 80, endPoint x: 383, endPoint y: 272, distance: 241.6
click at [383, 272] on div "If sheep, animals and furry animals exist, what logical conclusion can be drawn…" at bounding box center [388, 129] width 361 height 377
copy div "If sheep, animals and furry animals exist, what logical conclusion can be drawn…"
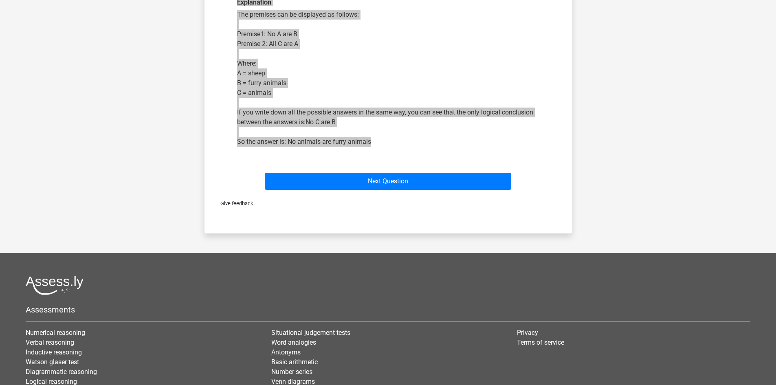
scroll to position [245, 0]
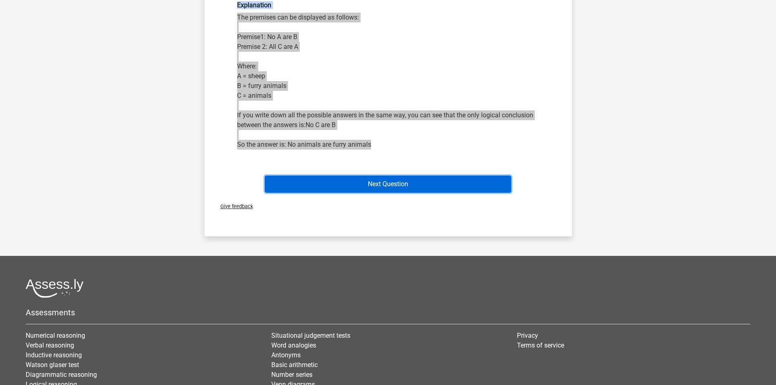
click at [330, 178] on button "Next Question" at bounding box center [388, 184] width 247 height 17
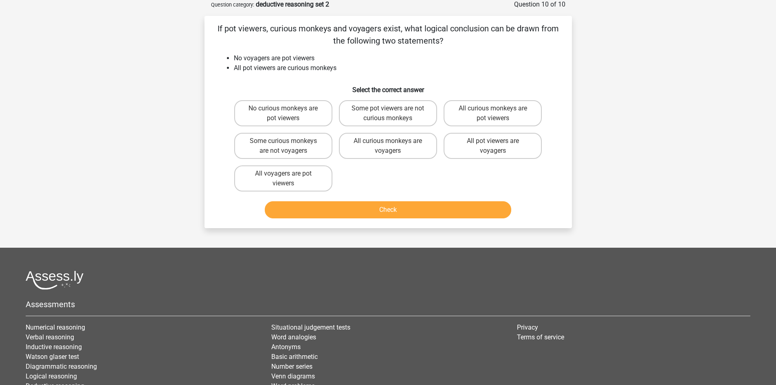
scroll to position [41, 0]
click at [315, 146] on label "Some curious monkeys are not voyagers" at bounding box center [283, 146] width 98 height 26
click at [289, 146] on input "Some curious monkeys are not voyagers" at bounding box center [285, 143] width 5 height 5
radio input "true"
click at [323, 213] on button "Check" at bounding box center [388, 210] width 247 height 17
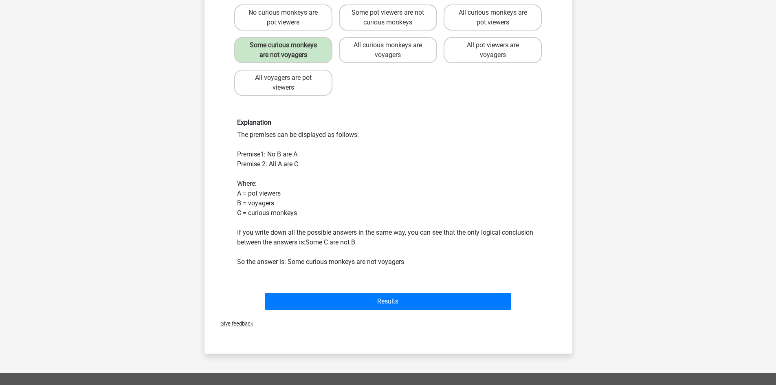
scroll to position [204, 0]
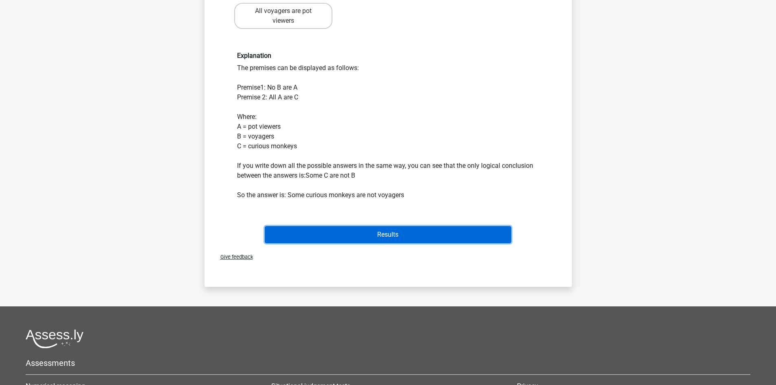
click at [333, 234] on button "Results" at bounding box center [388, 234] width 247 height 17
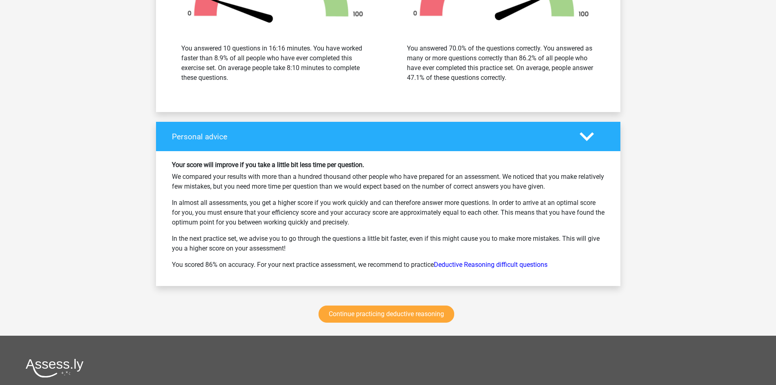
scroll to position [978, 0]
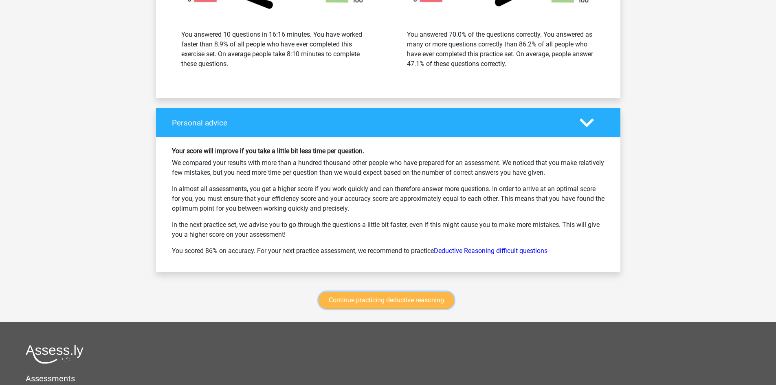
click at [360, 299] on link "Continue practicing deductive reasoning" at bounding box center [387, 300] width 136 height 17
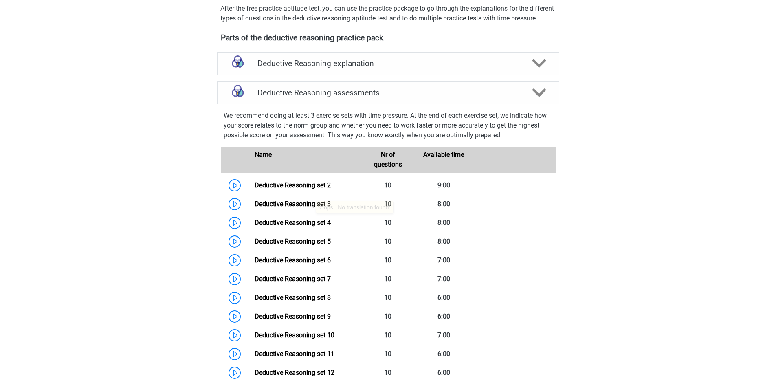
scroll to position [315, 0]
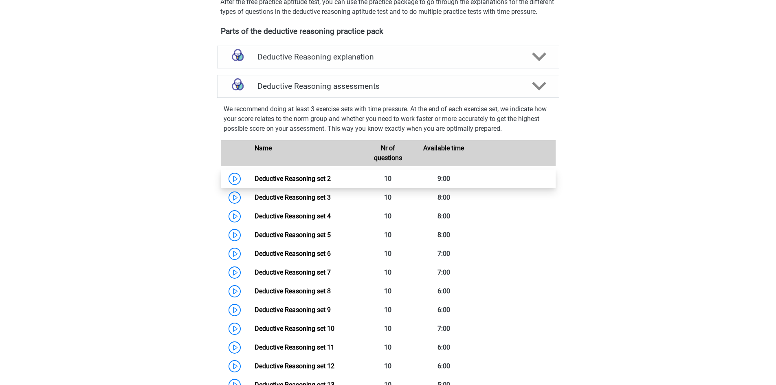
click at [305, 183] on link "Deductive Reasoning set 2" at bounding box center [293, 179] width 76 height 8
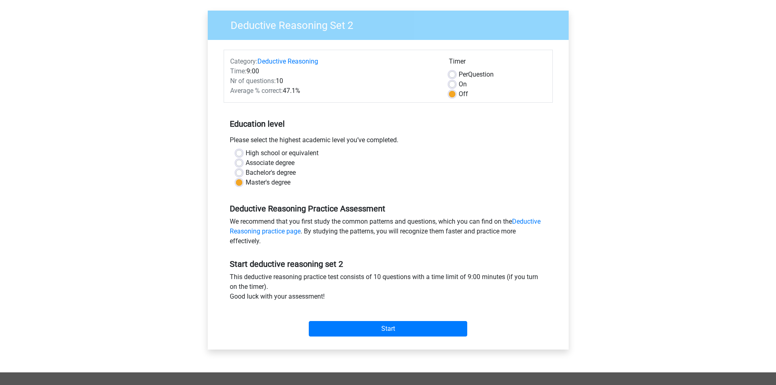
scroll to position [82, 0]
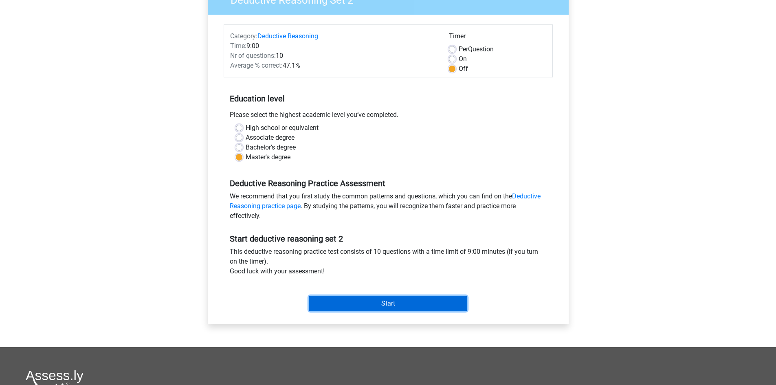
click at [341, 298] on input "Start" at bounding box center [388, 303] width 159 height 15
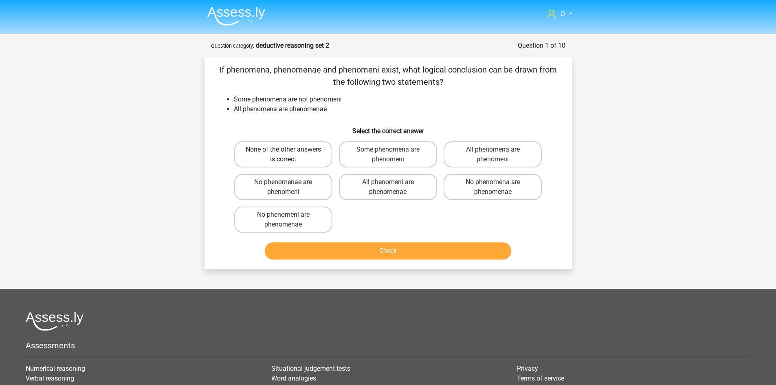
click at [291, 149] on label "None of the other answers is correct" at bounding box center [283, 154] width 98 height 26
click at [289, 150] on input "None of the other answers is correct" at bounding box center [285, 152] width 5 height 5
radio input "true"
click at [347, 253] on button "Check" at bounding box center [388, 251] width 247 height 17
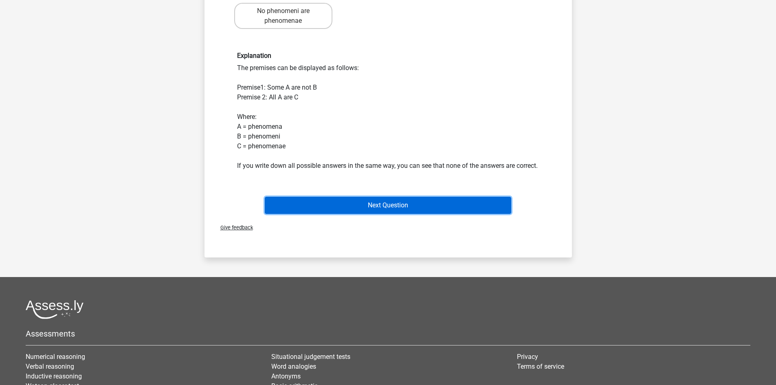
click at [360, 214] on button "Next Question" at bounding box center [388, 205] width 247 height 17
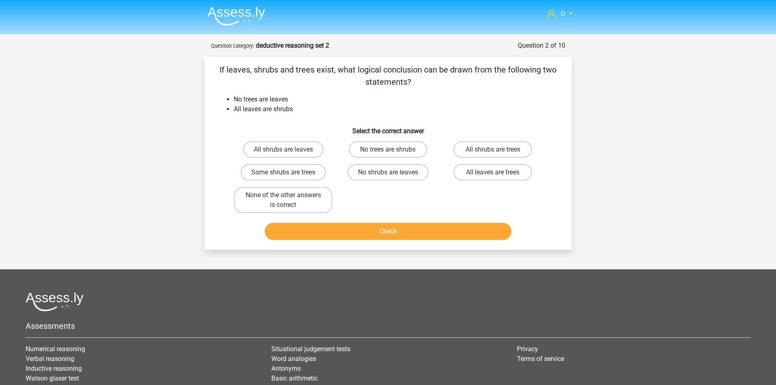
drag, startPoint x: 269, startPoint y: 196, endPoint x: 313, endPoint y: 227, distance: 53.7
click at [270, 195] on label "None of the other answers is correct" at bounding box center [283, 200] width 98 height 26
click at [283, 195] on input "None of the other answers is correct" at bounding box center [285, 197] width 5 height 5
radio input "true"
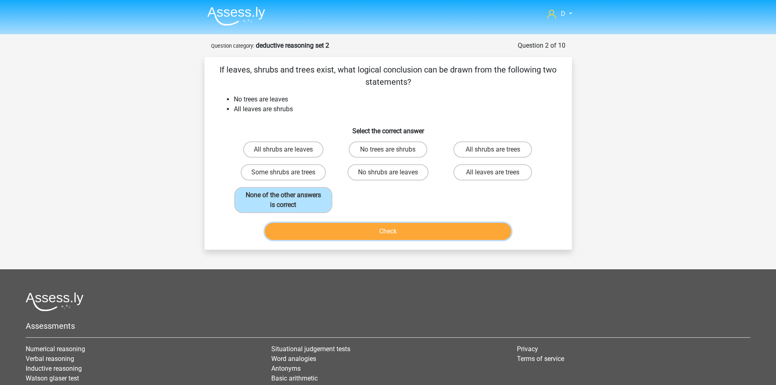
click at [333, 231] on button "Check" at bounding box center [388, 231] width 247 height 17
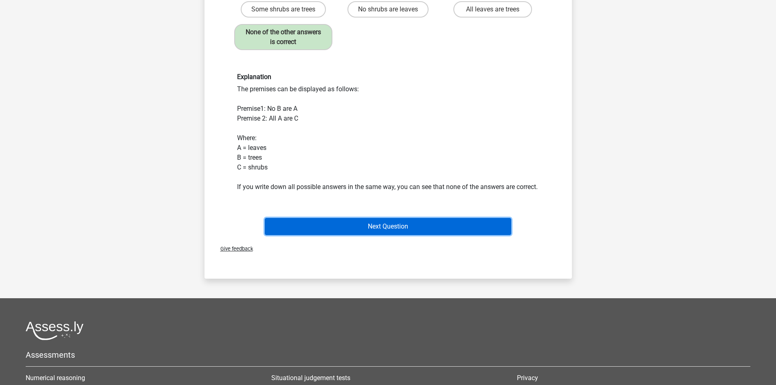
click at [344, 235] on button "Next Question" at bounding box center [388, 226] width 247 height 17
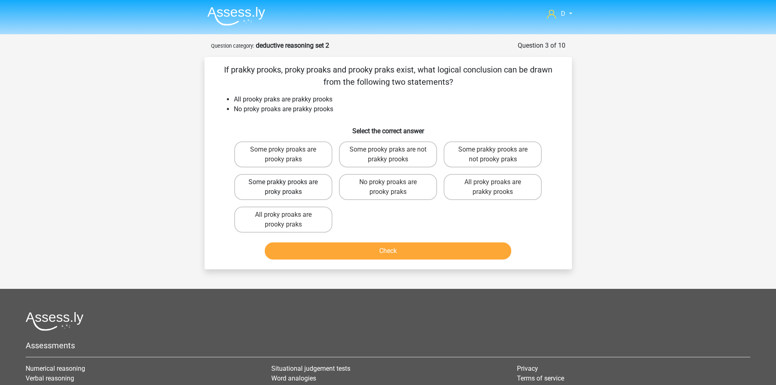
click at [318, 190] on label "Some prakky prooks are proky proaks" at bounding box center [283, 187] width 98 height 26
click at [289, 187] on input "Some prakky prooks are proky proaks" at bounding box center [285, 184] width 5 height 5
radio input "true"
click at [362, 247] on button "Check" at bounding box center [388, 251] width 247 height 17
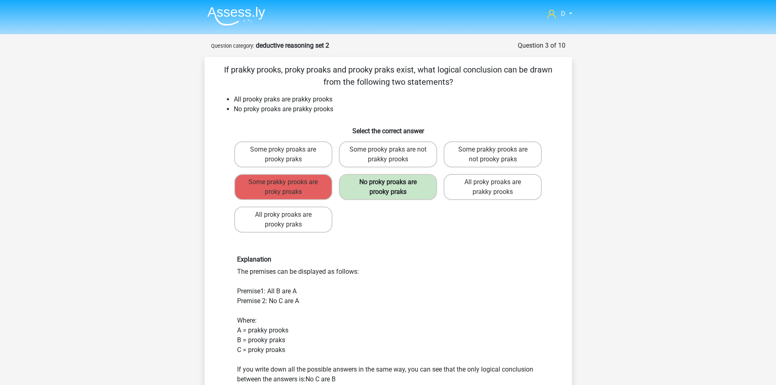
click at [387, 187] on label "No proky proaks are prooky praks" at bounding box center [388, 187] width 98 height 26
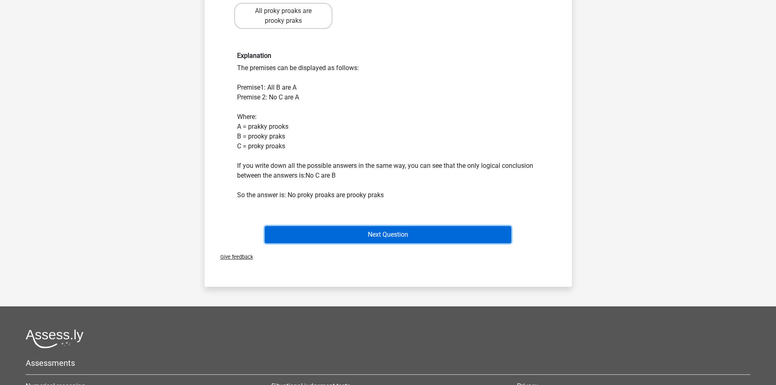
click at [347, 239] on button "Next Question" at bounding box center [388, 234] width 247 height 17
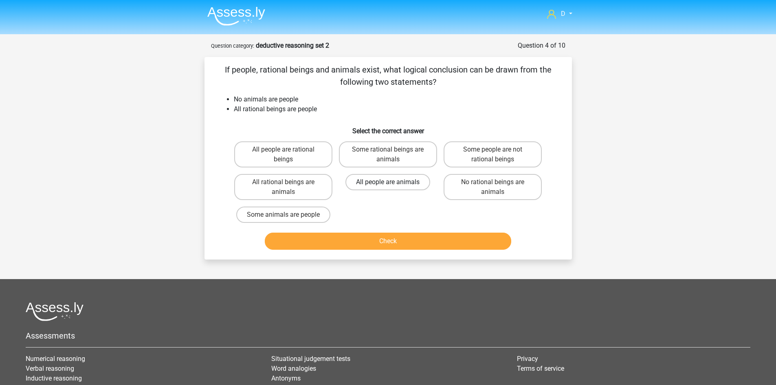
drag, startPoint x: 381, startPoint y: 176, endPoint x: 383, endPoint y: 183, distance: 7.1
click at [382, 178] on label "All people are animals" at bounding box center [388, 182] width 85 height 16
click at [388, 182] on input "All people are animals" at bounding box center [390, 184] width 5 height 5
radio input "true"
click at [370, 238] on button "Check" at bounding box center [388, 241] width 247 height 17
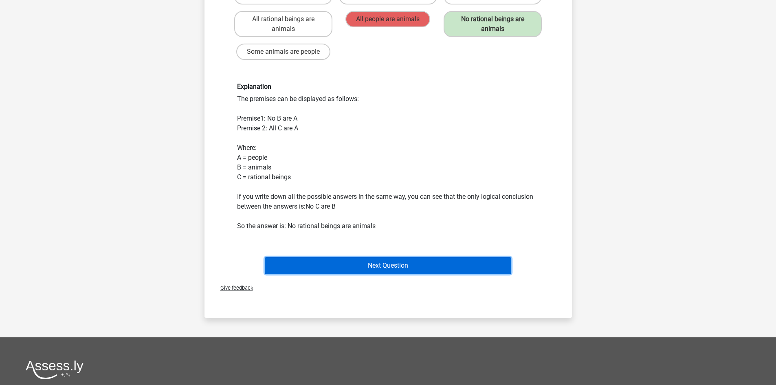
click at [404, 263] on button "Next Question" at bounding box center [388, 265] width 247 height 17
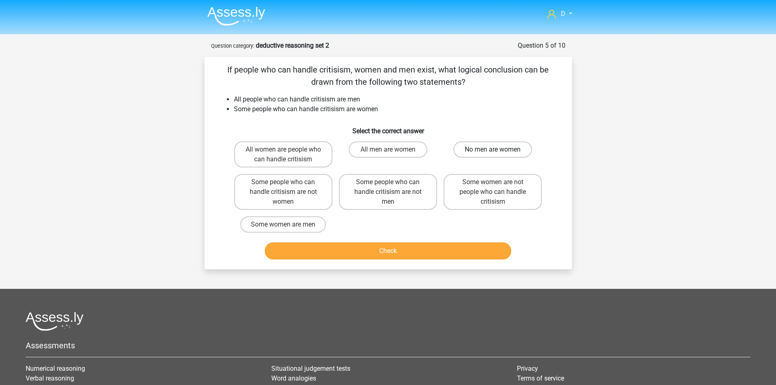
click at [469, 149] on label "No men are women" at bounding box center [493, 149] width 79 height 16
click at [493, 150] on input "No men are women" at bounding box center [495, 152] width 5 height 5
radio input "true"
click at [406, 253] on button "Check" at bounding box center [388, 251] width 247 height 17
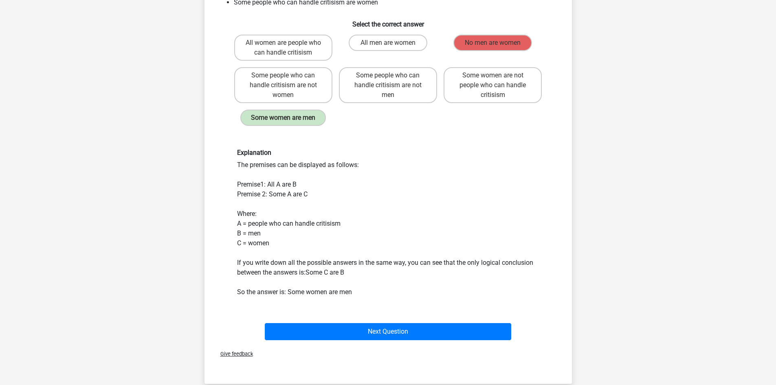
scroll to position [122, 0]
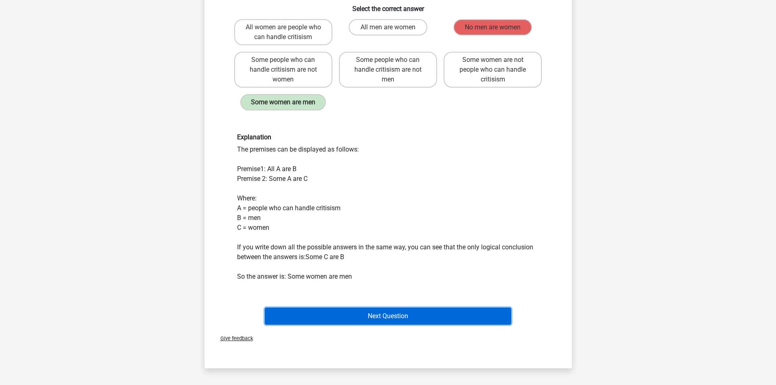
click at [377, 320] on button "Next Question" at bounding box center [388, 316] width 247 height 17
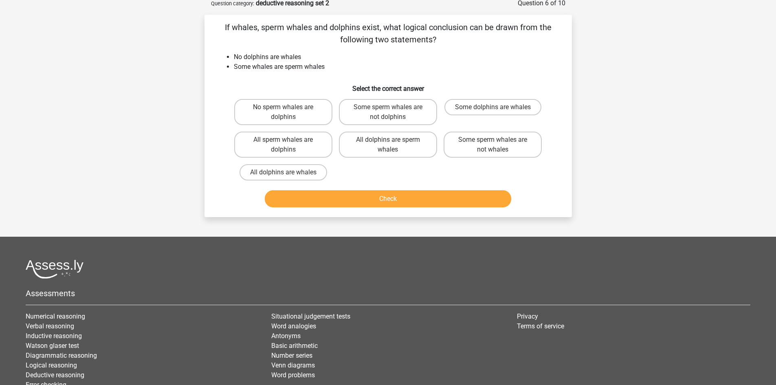
scroll to position [41, 0]
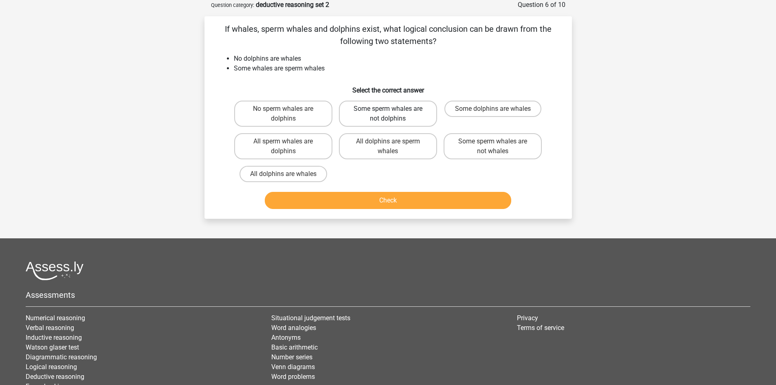
click at [397, 112] on label "Some sperm whales are not dolphins" at bounding box center [388, 114] width 98 height 26
click at [393, 112] on input "Some sperm whales are not dolphins" at bounding box center [390, 111] width 5 height 5
radio input "true"
click at [415, 193] on button "Check" at bounding box center [388, 200] width 247 height 17
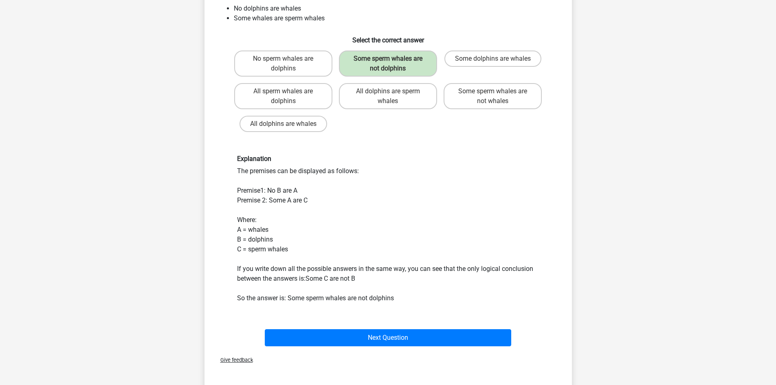
scroll to position [163, 0]
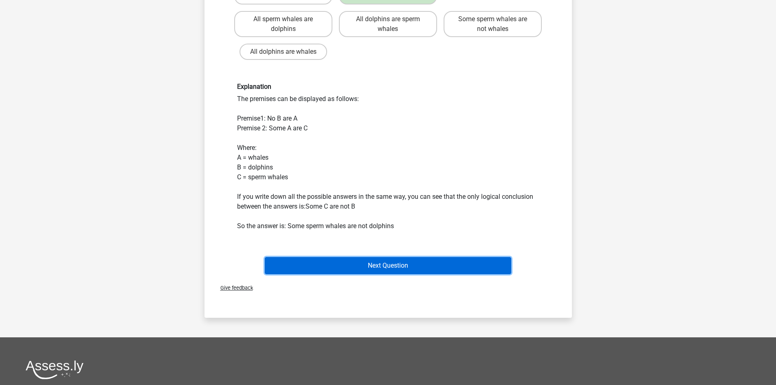
click at [410, 268] on button "Next Question" at bounding box center [388, 265] width 247 height 17
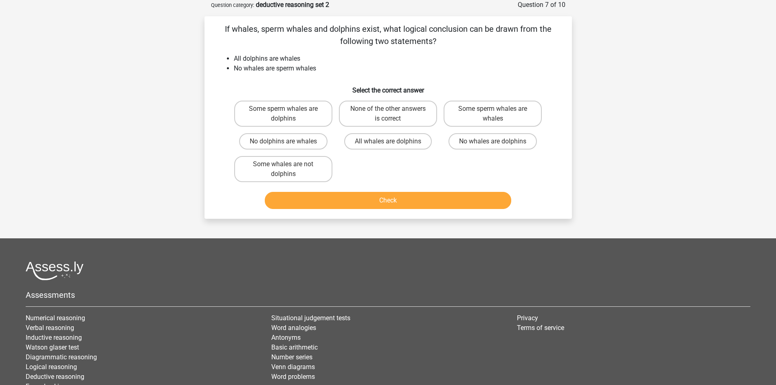
scroll to position [0, 0]
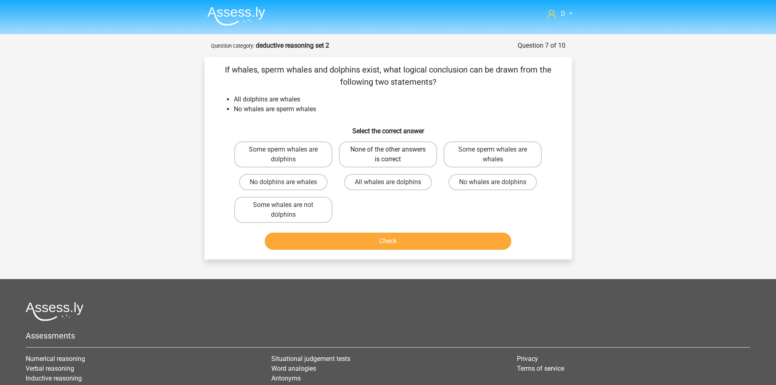
click at [385, 151] on label "None of the other answers is correct" at bounding box center [388, 154] width 98 height 26
click at [388, 151] on input "None of the other answers is correct" at bounding box center [390, 152] width 5 height 5
radio input "true"
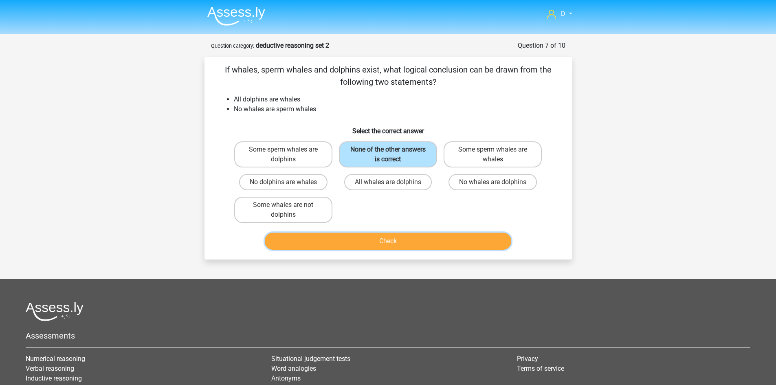
click at [362, 242] on button "Check" at bounding box center [388, 241] width 247 height 17
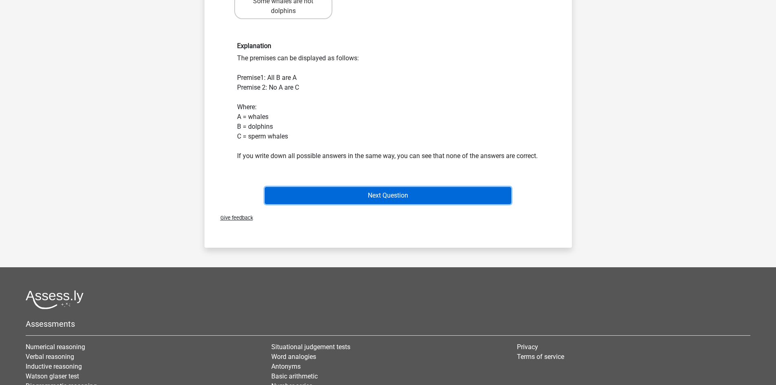
click at [351, 204] on button "Next Question" at bounding box center [388, 195] width 247 height 17
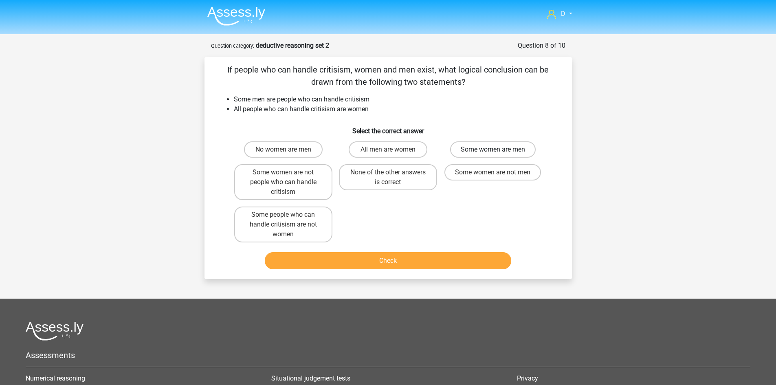
click at [485, 148] on label "Some women are men" at bounding box center [493, 149] width 86 height 16
click at [493, 150] on input "Some women are men" at bounding box center [495, 152] width 5 height 5
radio input "true"
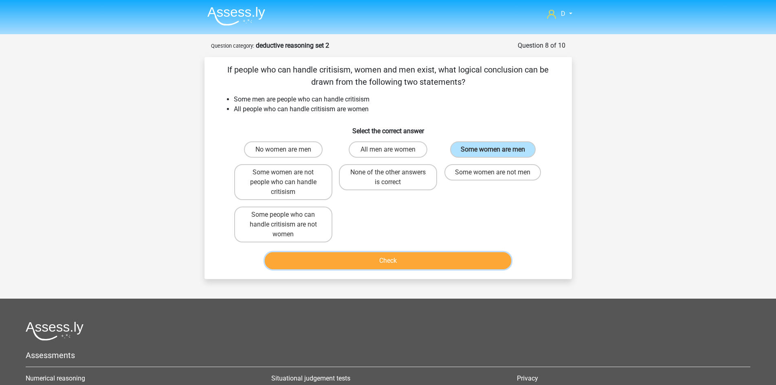
click at [373, 260] on button "Check" at bounding box center [388, 260] width 247 height 17
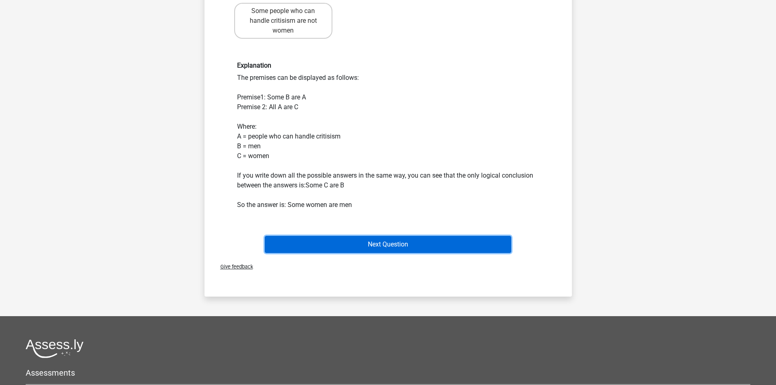
click at [366, 246] on button "Next Question" at bounding box center [388, 244] width 247 height 17
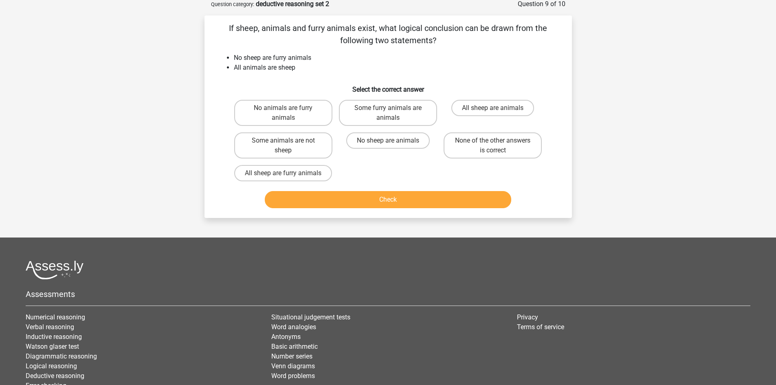
scroll to position [41, 0]
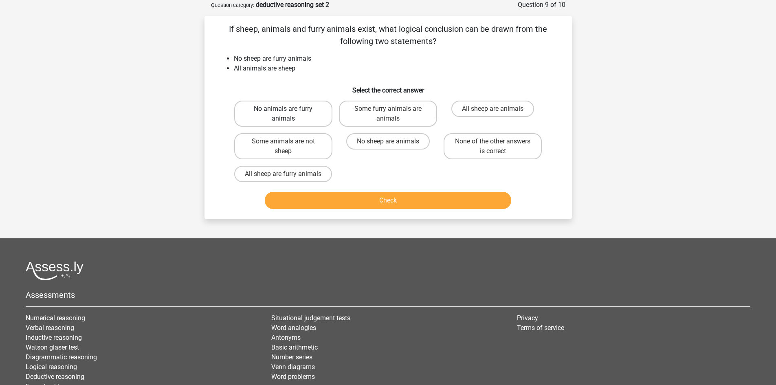
click at [304, 115] on label "No animals are furry animals" at bounding box center [283, 114] width 98 height 26
click at [289, 114] on input "No animals are furry animals" at bounding box center [285, 111] width 5 height 5
radio input "true"
click at [326, 198] on button "Check" at bounding box center [388, 200] width 247 height 17
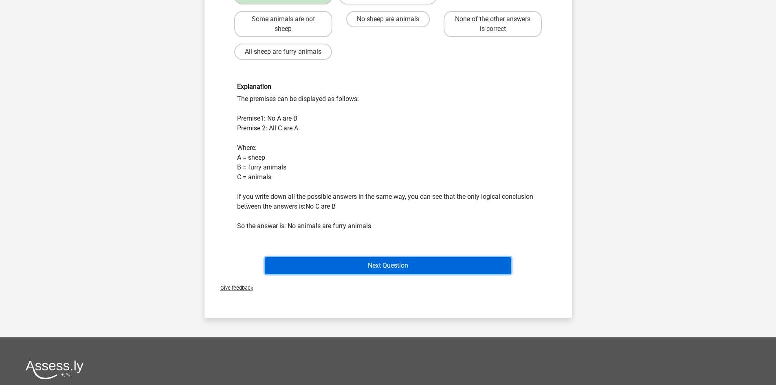
click at [348, 261] on button "Next Question" at bounding box center [388, 265] width 247 height 17
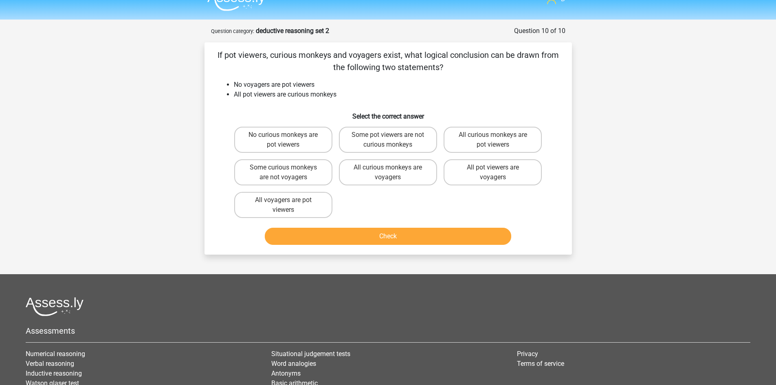
scroll to position [0, 0]
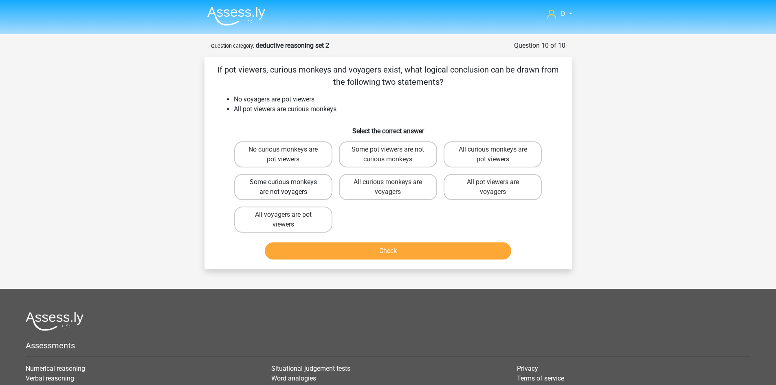
click at [310, 190] on label "Some curious monkeys are not voyagers" at bounding box center [283, 187] width 98 height 26
click at [289, 187] on input "Some curious monkeys are not voyagers" at bounding box center [285, 184] width 5 height 5
radio input "true"
click at [340, 247] on button "Check" at bounding box center [388, 251] width 247 height 17
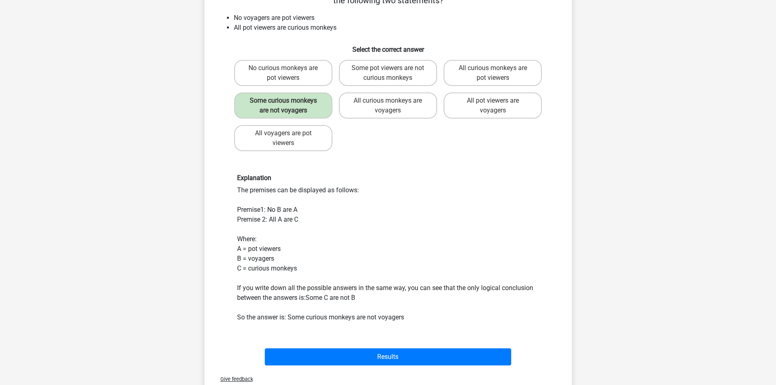
scroll to position [204, 0]
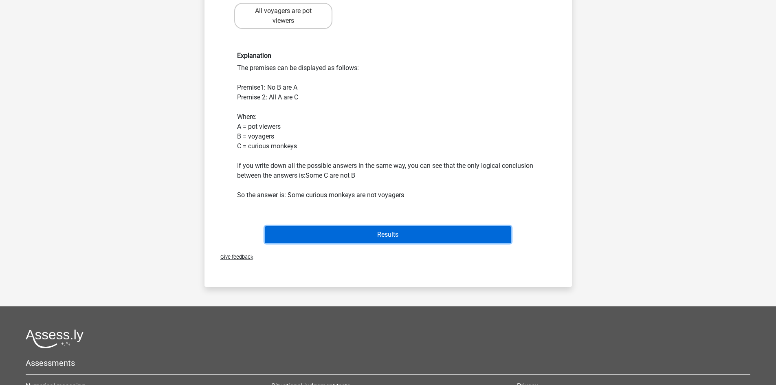
click at [353, 238] on button "Results" at bounding box center [388, 234] width 247 height 17
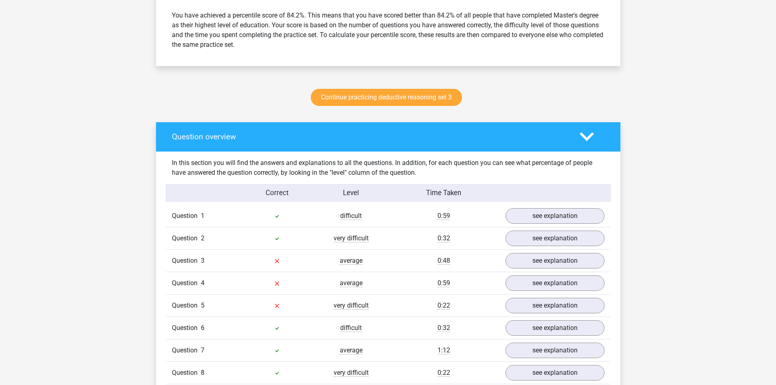
scroll to position [326, 0]
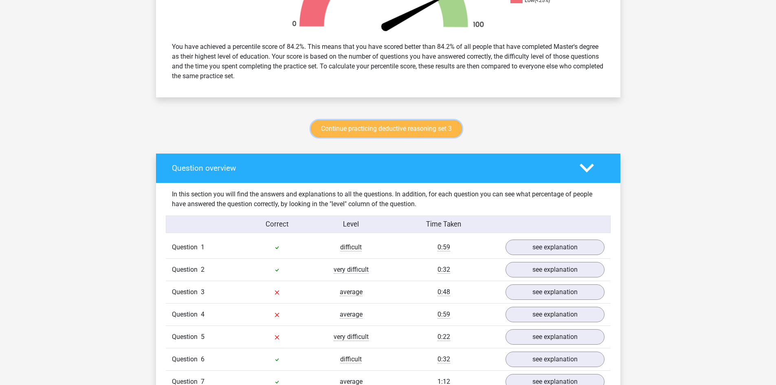
click at [382, 128] on link "Continue practicing deductive reasoning set 3" at bounding box center [386, 128] width 151 height 17
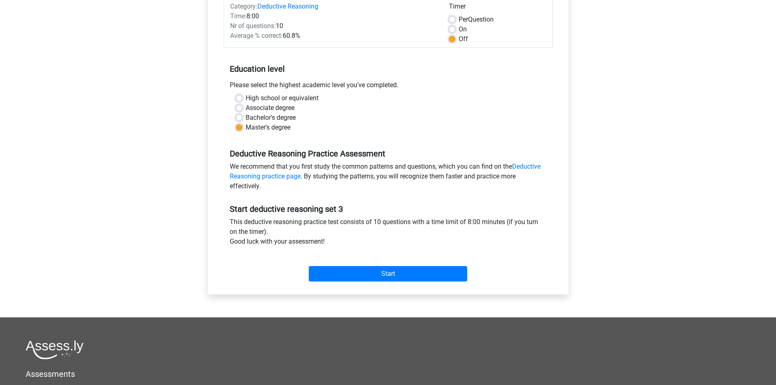
scroll to position [122, 0]
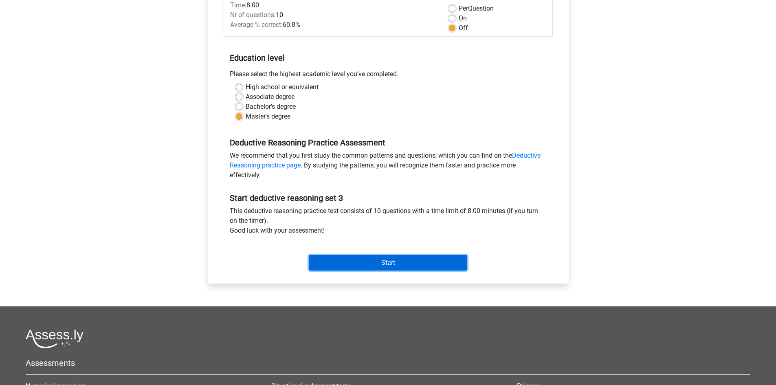
click at [361, 260] on input "Start" at bounding box center [388, 262] width 159 height 15
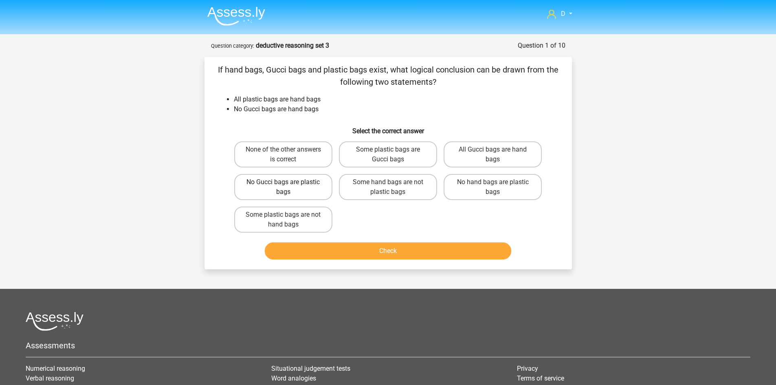
click at [301, 188] on label "No Gucci bags are plastic bags" at bounding box center [283, 187] width 98 height 26
click at [289, 187] on input "No Gucci bags are plastic bags" at bounding box center [285, 184] width 5 height 5
radio input "true"
click at [327, 250] on button "Check" at bounding box center [388, 251] width 247 height 17
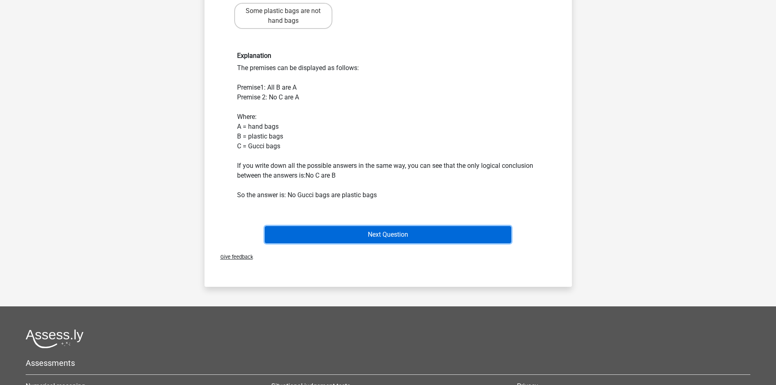
click at [344, 240] on button "Next Question" at bounding box center [388, 234] width 247 height 17
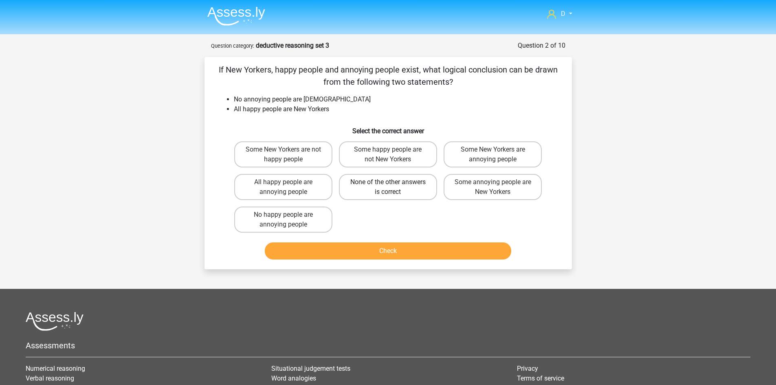
click at [361, 189] on label "None of the other answers is correct" at bounding box center [388, 187] width 98 height 26
click at [388, 187] on input "None of the other answers is correct" at bounding box center [390, 184] width 5 height 5
radio input "true"
click at [365, 247] on button "Check" at bounding box center [388, 251] width 247 height 17
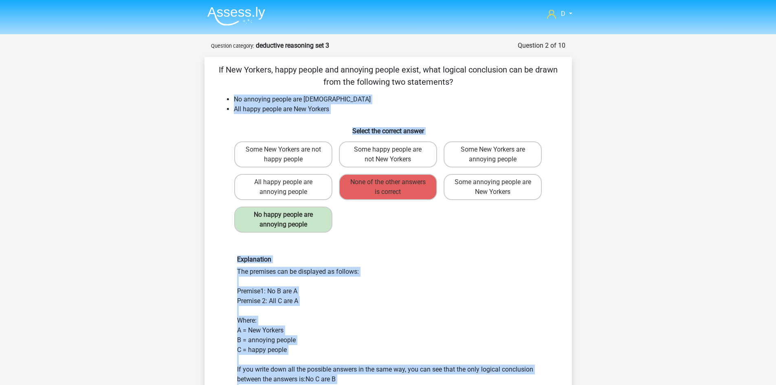
drag, startPoint x: 410, startPoint y: 279, endPoint x: 229, endPoint y: 99, distance: 254.8
click at [229, 99] on div "If New Yorkers, happy people and annoying people exist, what logical conclusion…" at bounding box center [388, 257] width 361 height 386
copy div "No annoying people are New Yorkers All happy people are New Yorkers Select the …"
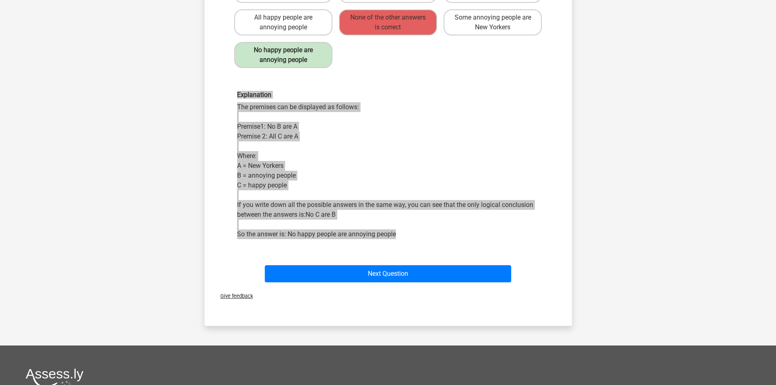
scroll to position [245, 0]
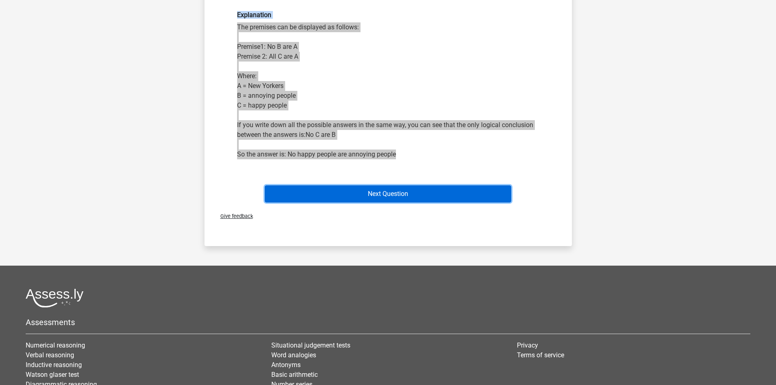
click at [373, 191] on button "Next Question" at bounding box center [388, 193] width 247 height 17
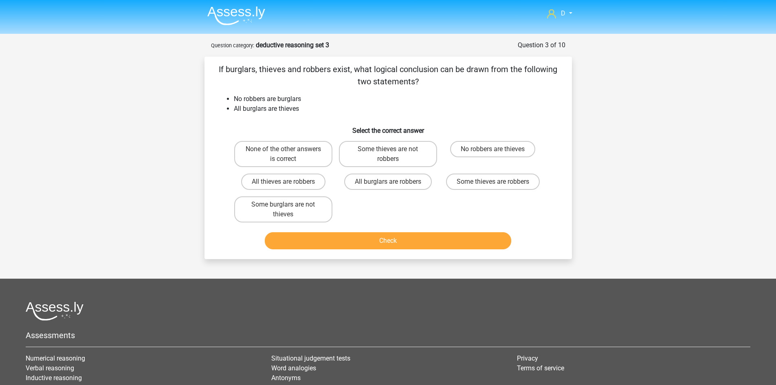
scroll to position [0, 0]
click at [383, 156] on label "Some thieves are not robbers" at bounding box center [388, 154] width 98 height 26
click at [388, 155] on input "Some thieves are not robbers" at bounding box center [390, 152] width 5 height 5
radio input "true"
click at [374, 254] on div "If burglars, thieves and robbers exist, what logical conclusion can be drawn fr…" at bounding box center [389, 158] width 368 height 203
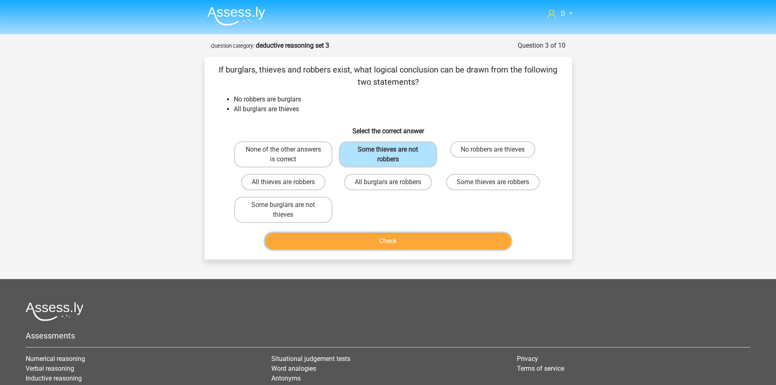
click at [373, 237] on button "Check" at bounding box center [388, 241] width 247 height 17
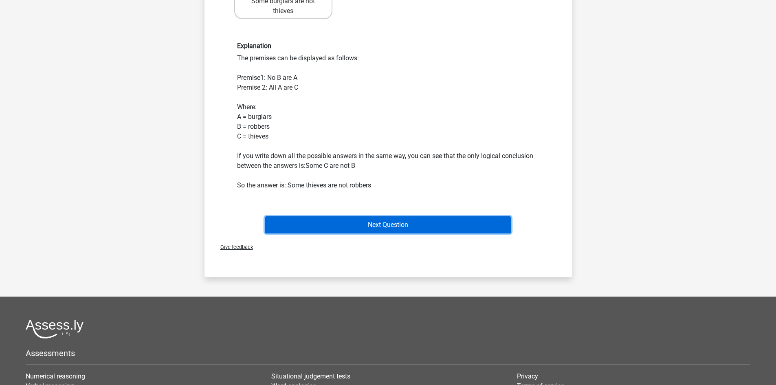
click at [367, 228] on button "Next Question" at bounding box center [388, 224] width 247 height 17
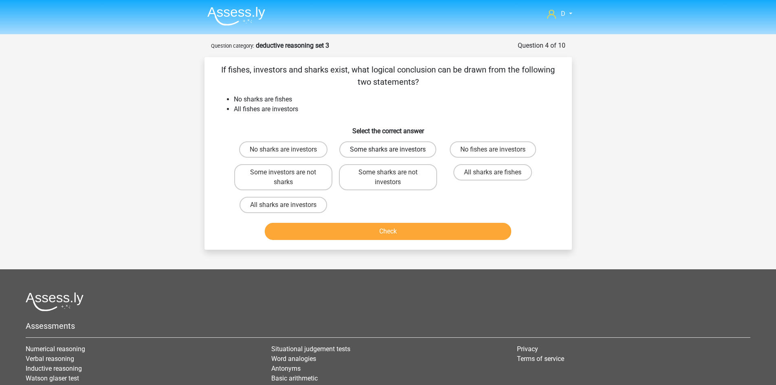
click at [384, 150] on label "Some sharks are investors" at bounding box center [388, 149] width 97 height 16
click at [388, 150] on input "Some sharks are investors" at bounding box center [390, 152] width 5 height 5
radio input "true"
click at [375, 231] on button "Check" at bounding box center [388, 231] width 247 height 17
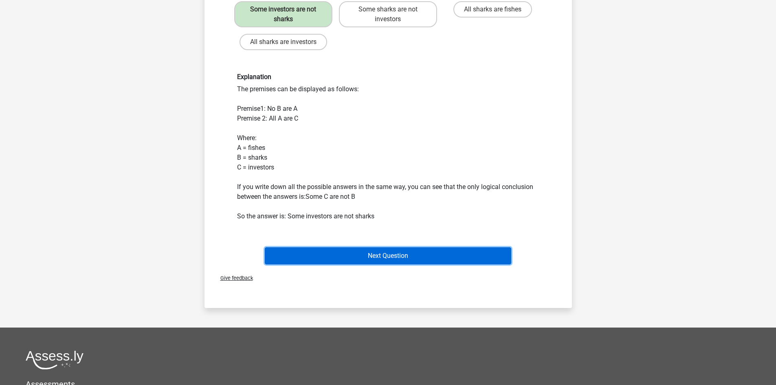
click at [388, 254] on button "Next Question" at bounding box center [388, 255] width 247 height 17
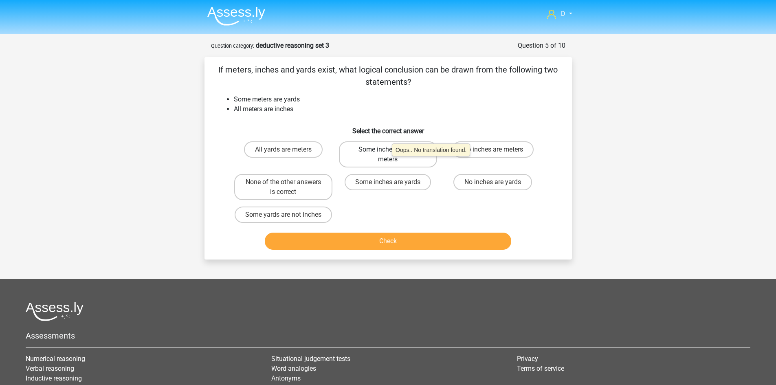
click at [388, 160] on label "Some inches are not meters" at bounding box center [388, 154] width 98 height 26
click at [388, 155] on input "Some inches are not meters" at bounding box center [390, 152] width 5 height 5
radio input "true"
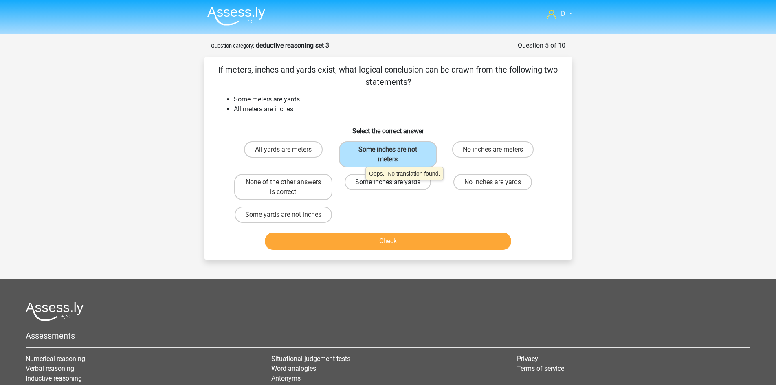
click at [362, 184] on label "Some inches are yards" at bounding box center [388, 182] width 86 height 16
click at [388, 184] on input "Some inches are yards" at bounding box center [390, 184] width 5 height 5
radio input "true"
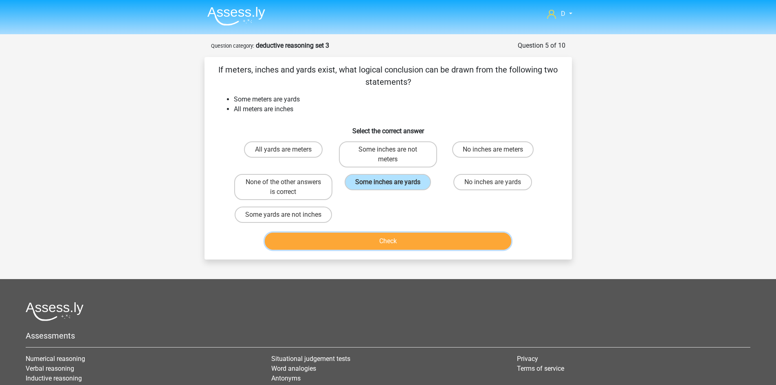
click at [359, 238] on button "Check" at bounding box center [388, 241] width 247 height 17
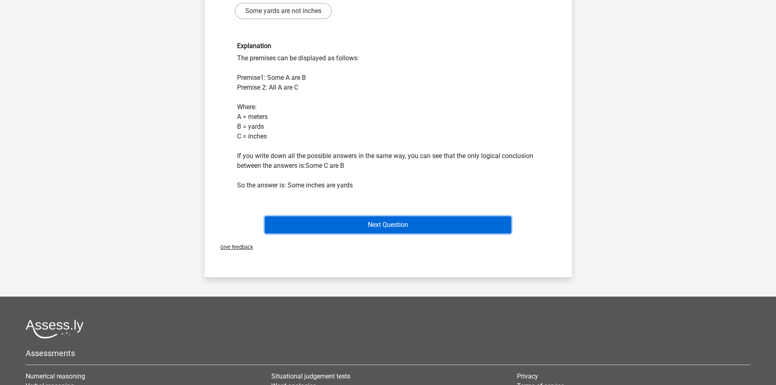
click at [357, 223] on button "Next Question" at bounding box center [388, 224] width 247 height 17
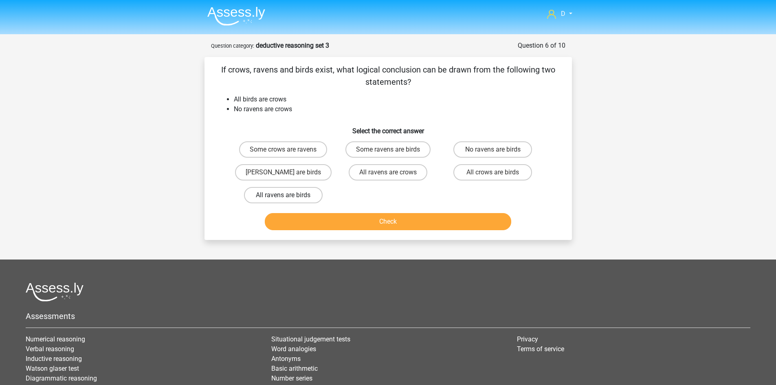
click at [311, 188] on label "All ravens are birds" at bounding box center [283, 195] width 79 height 16
click at [289, 195] on input "All ravens are birds" at bounding box center [285, 197] width 5 height 5
radio input "true"
click at [317, 215] on button "Check" at bounding box center [388, 221] width 247 height 17
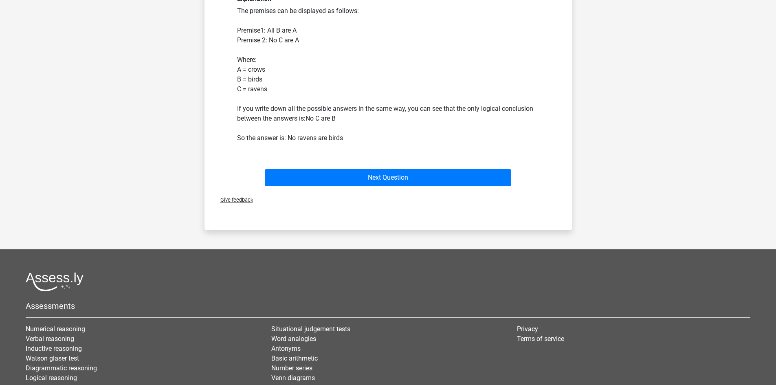
scroll to position [245, 0]
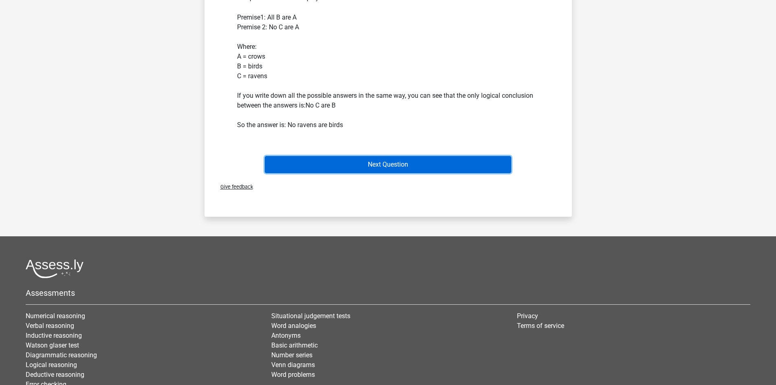
click at [383, 164] on button "Next Question" at bounding box center [388, 164] width 247 height 17
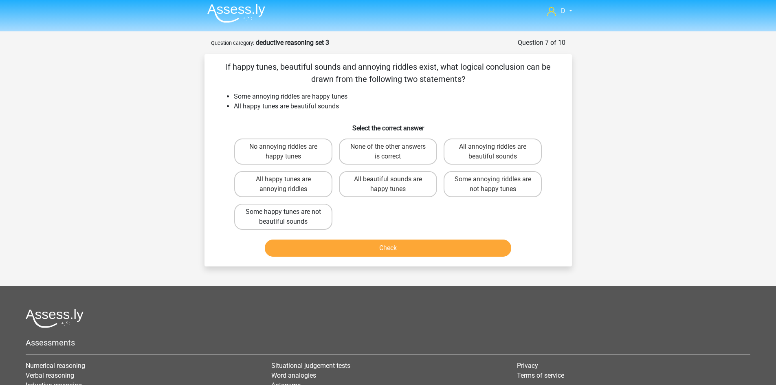
scroll to position [0, 0]
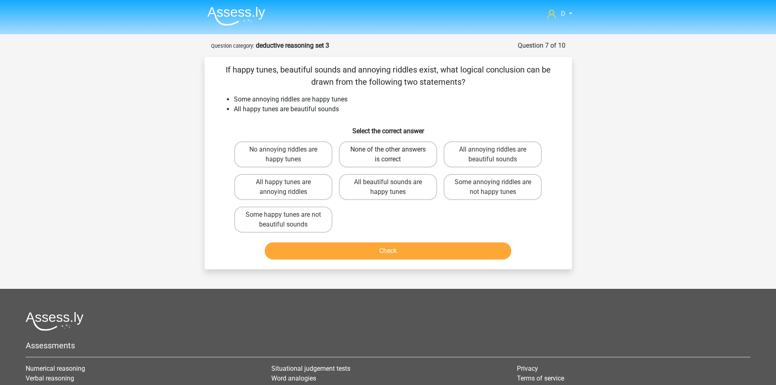
click at [370, 157] on label "None of the other answers is correct" at bounding box center [388, 154] width 98 height 26
click at [388, 155] on input "None of the other answers is correct" at bounding box center [390, 152] width 5 height 5
radio input "true"
click at [364, 248] on button "Check" at bounding box center [388, 251] width 247 height 17
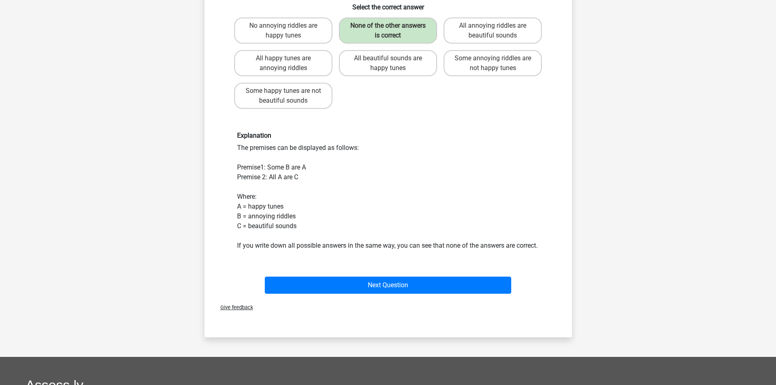
scroll to position [245, 0]
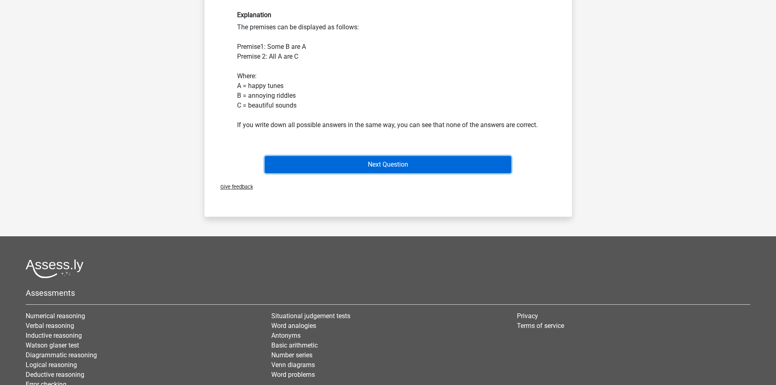
click at [361, 167] on button "Next Question" at bounding box center [388, 164] width 247 height 17
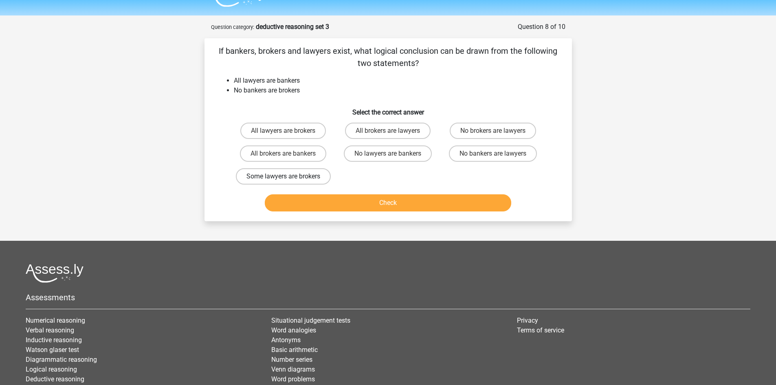
scroll to position [0, 0]
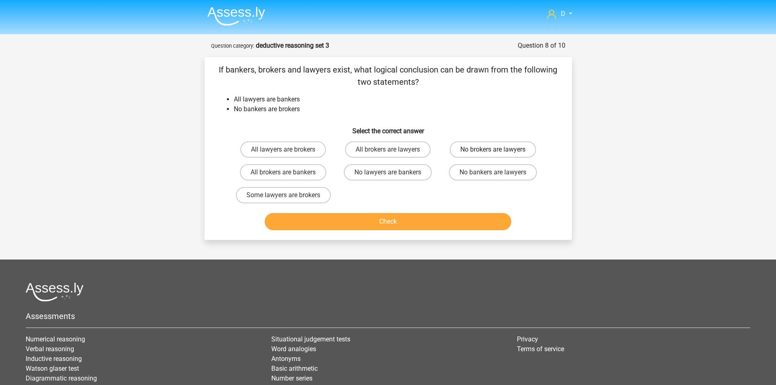
click at [488, 148] on label "No brokers are lawyers" at bounding box center [493, 149] width 86 height 16
click at [493, 150] on input "No brokers are lawyers" at bounding box center [495, 152] width 5 height 5
radio input "true"
click at [428, 218] on button "Check" at bounding box center [388, 221] width 247 height 17
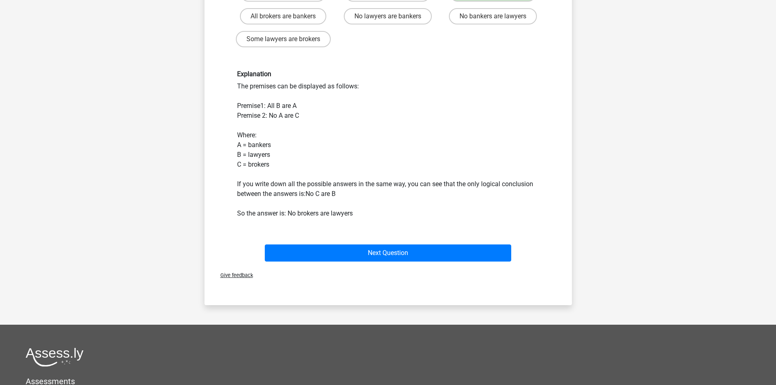
scroll to position [163, 0]
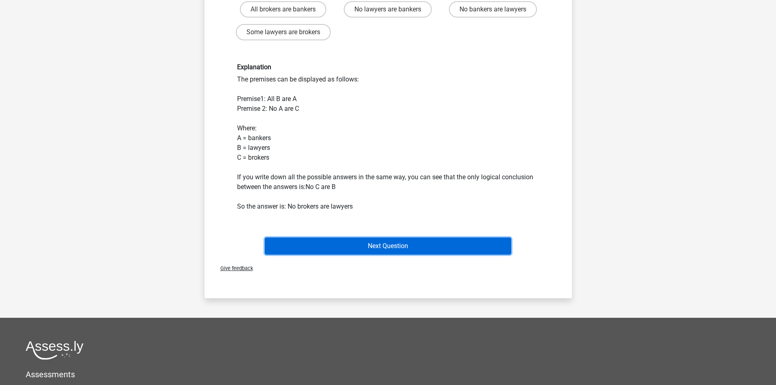
click at [376, 247] on button "Next Question" at bounding box center [388, 246] width 247 height 17
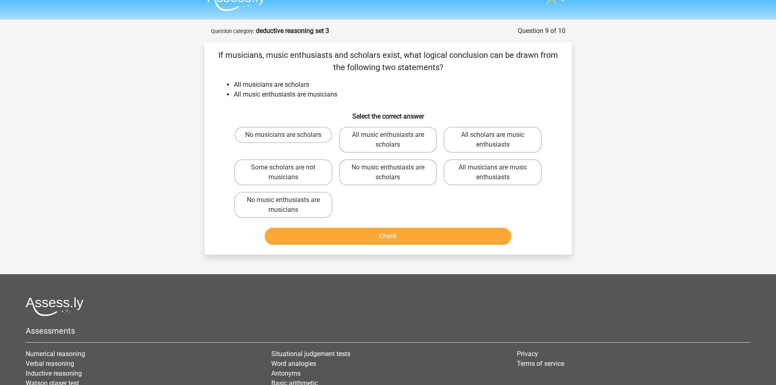
scroll to position [0, 0]
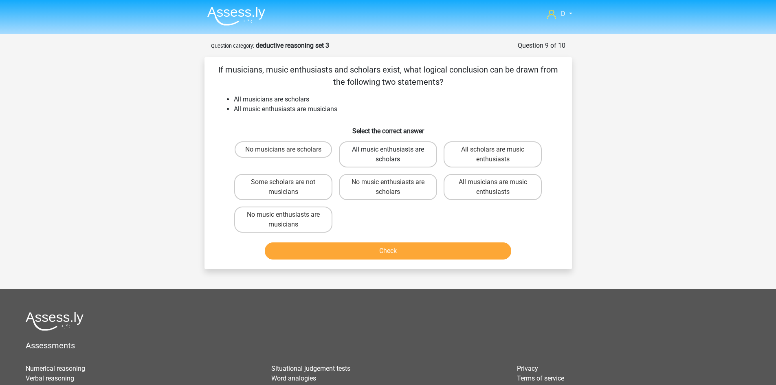
click at [404, 161] on label "All music enthusiasts are scholars" at bounding box center [388, 154] width 98 height 26
click at [393, 155] on input "All music enthusiasts are scholars" at bounding box center [390, 152] width 5 height 5
radio input "true"
click at [407, 259] on button "Check" at bounding box center [388, 251] width 247 height 17
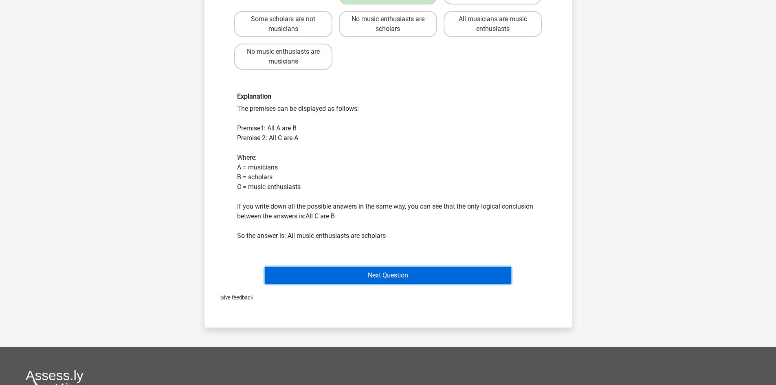
click at [396, 276] on button "Next Question" at bounding box center [388, 275] width 247 height 17
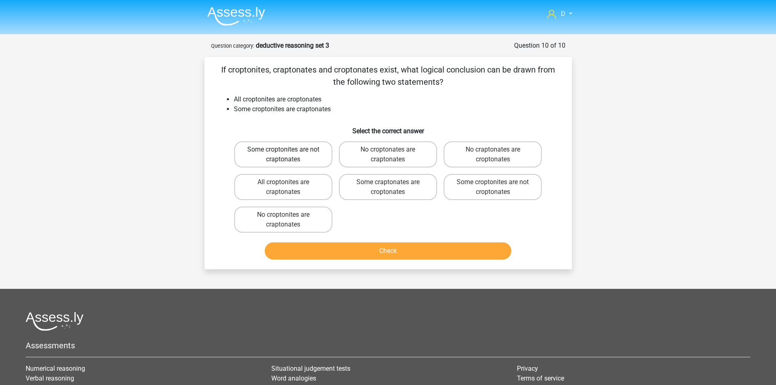
click at [303, 158] on label "Some croptonites are not craptonates" at bounding box center [283, 154] width 98 height 26
click at [289, 155] on input "Some croptonites are not craptonates" at bounding box center [285, 152] width 5 height 5
radio input "true"
click at [336, 251] on button "Check" at bounding box center [388, 251] width 247 height 17
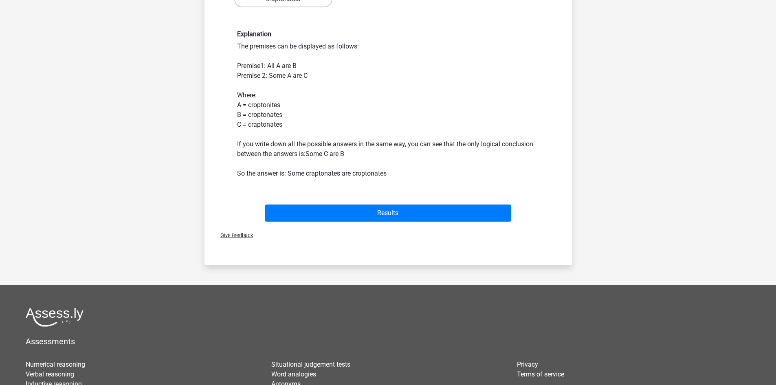
scroll to position [326, 0]
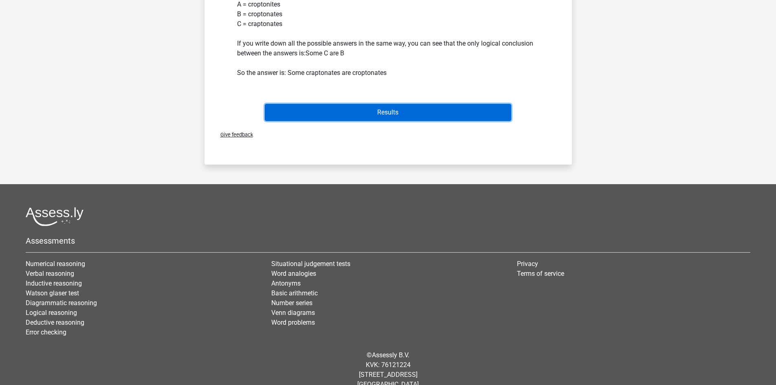
click at [333, 108] on button "Results" at bounding box center [388, 112] width 247 height 17
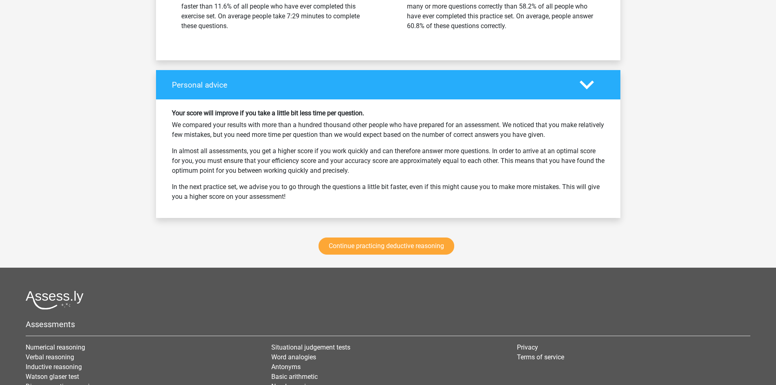
scroll to position [1060, 0]
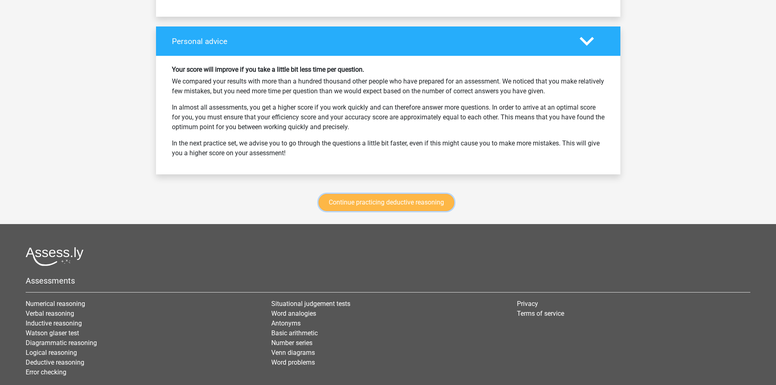
click at [355, 205] on link "Continue practicing deductive reasoning" at bounding box center [387, 202] width 136 height 17
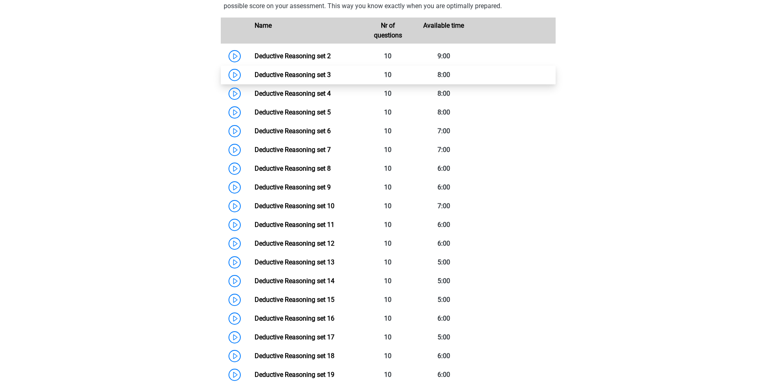
scroll to position [437, 0]
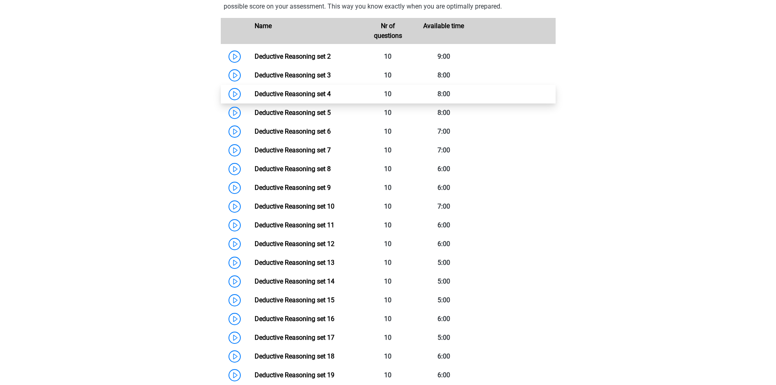
click at [255, 98] on link "Deductive Reasoning set 4" at bounding box center [293, 94] width 76 height 8
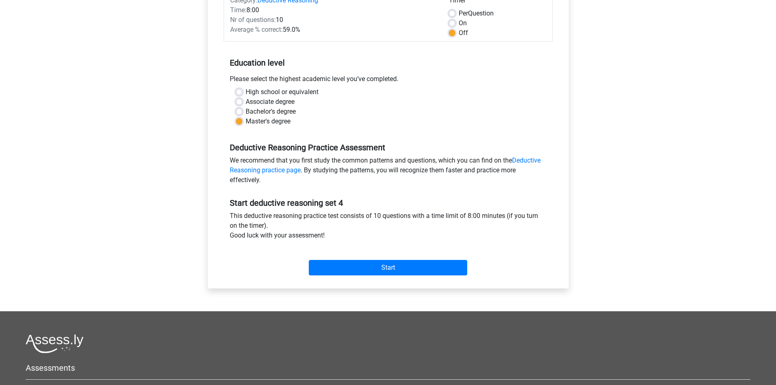
scroll to position [122, 0]
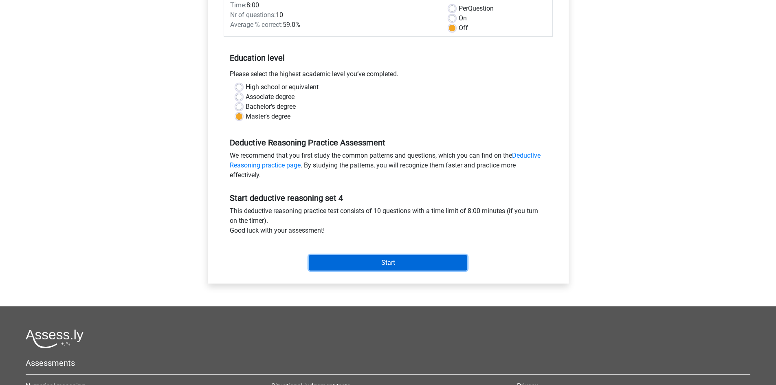
click at [332, 267] on input "Start" at bounding box center [388, 262] width 159 height 15
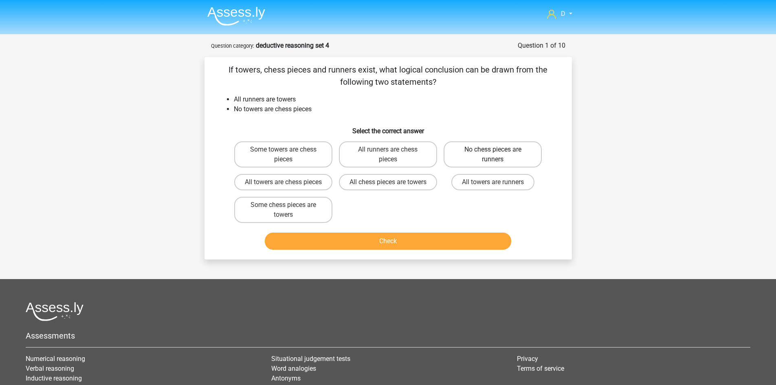
click at [483, 146] on label "No chess pieces are runners" at bounding box center [493, 154] width 98 height 26
click at [493, 150] on input "No chess pieces are runners" at bounding box center [495, 152] width 5 height 5
radio input "true"
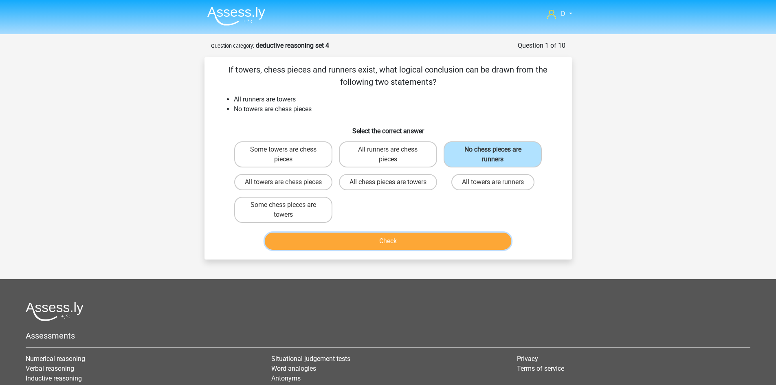
click at [414, 249] on button "Check" at bounding box center [388, 241] width 247 height 17
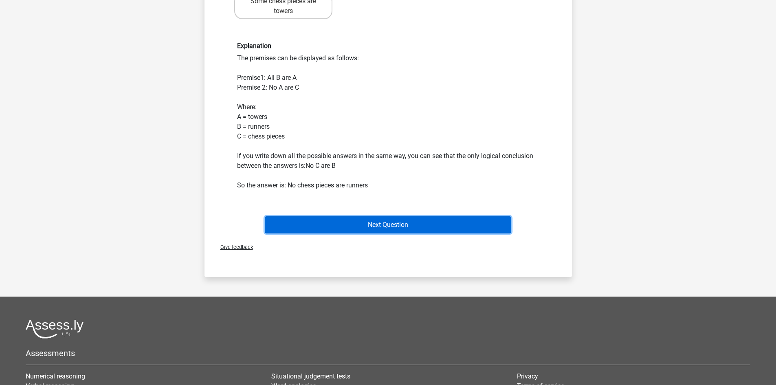
click at [403, 234] on button "Next Question" at bounding box center [388, 224] width 247 height 17
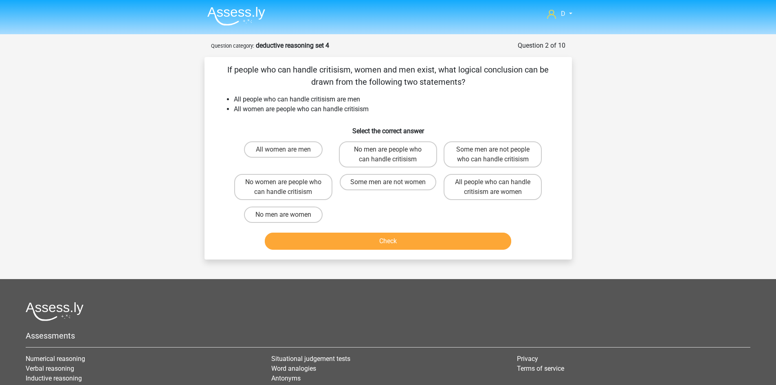
click at [293, 137] on div "If people who can handle critisism, women and men exist, what logical conclusio…" at bounding box center [388, 159] width 361 height 190
click at [288, 146] on label "All women are men" at bounding box center [283, 149] width 79 height 16
click at [288, 150] on input "All women are men" at bounding box center [285, 152] width 5 height 5
radio input "true"
click at [371, 240] on button "Check" at bounding box center [388, 241] width 247 height 17
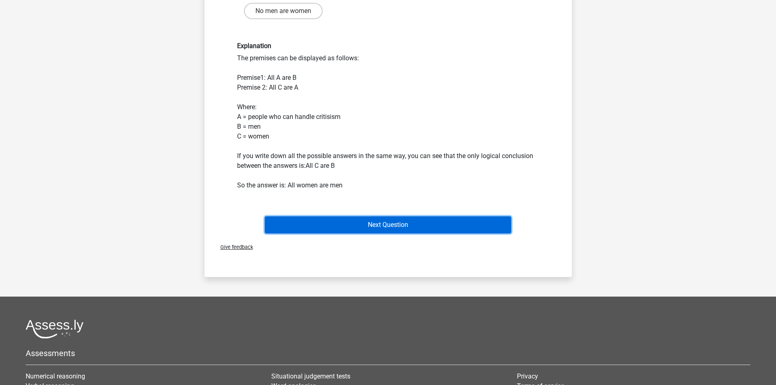
click at [371, 229] on button "Next Question" at bounding box center [388, 224] width 247 height 17
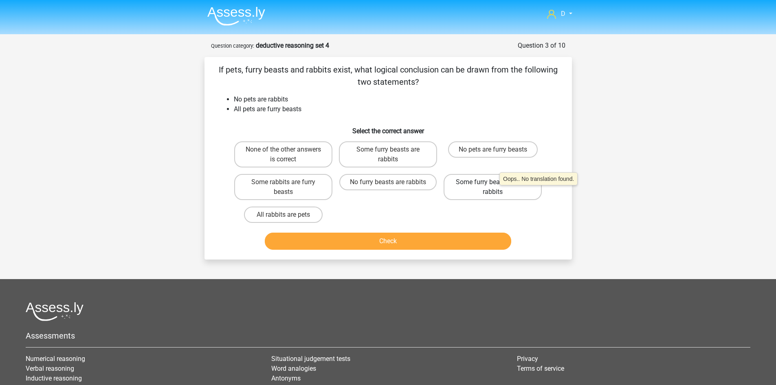
click at [496, 190] on label "Some furry beasts are not rabbits" at bounding box center [493, 187] width 98 height 26
click at [496, 187] on input "Some furry beasts are not rabbits" at bounding box center [495, 184] width 5 height 5
radio input "true"
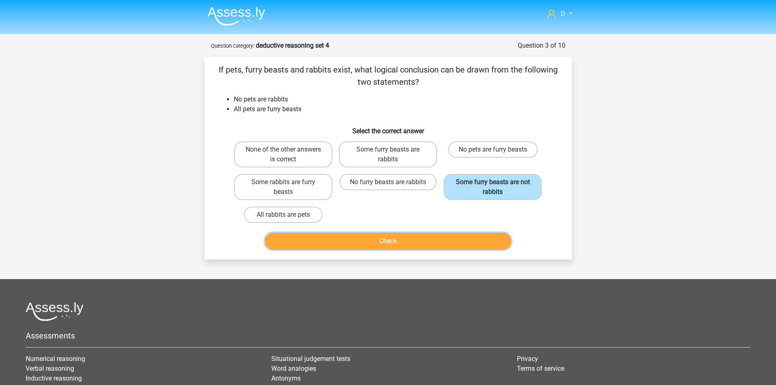
click at [421, 238] on button "Check" at bounding box center [388, 241] width 247 height 17
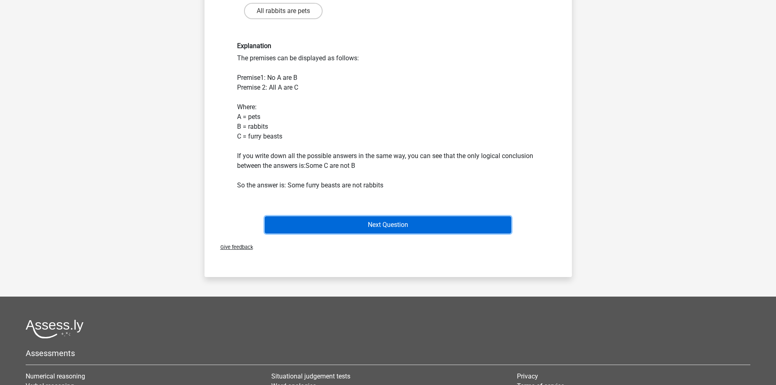
click at [355, 224] on button "Next Question" at bounding box center [388, 224] width 247 height 17
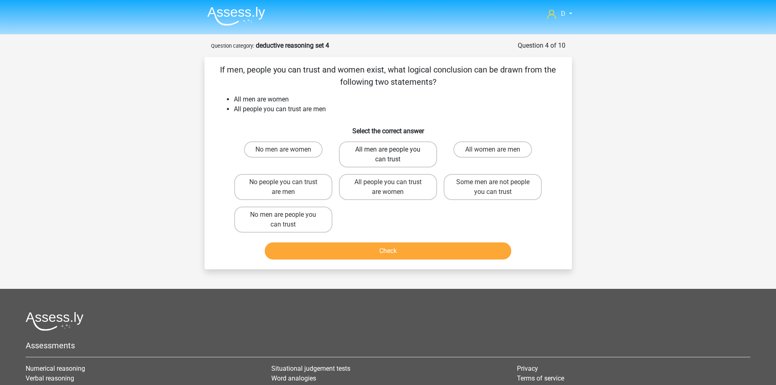
click at [423, 157] on label "All men are people you can trust" at bounding box center [388, 154] width 98 height 26
click at [393, 155] on input "All men are people you can trust" at bounding box center [390, 152] width 5 height 5
radio input "true"
click at [406, 255] on button "Check" at bounding box center [388, 251] width 247 height 17
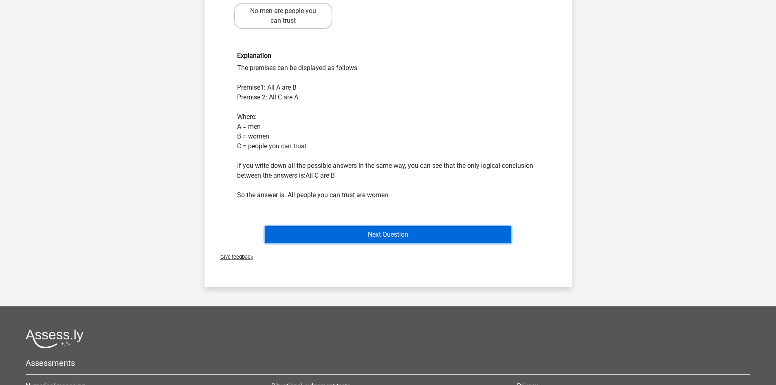
click at [415, 238] on button "Next Question" at bounding box center [388, 234] width 247 height 17
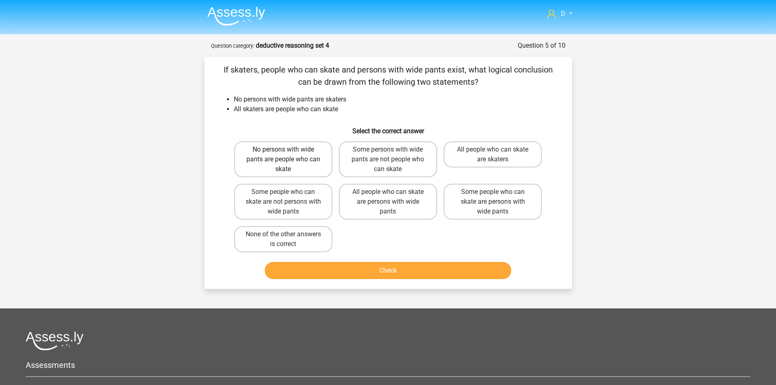
click at [318, 165] on label "No persons with wide pants are people who can skate" at bounding box center [283, 159] width 98 height 36
click at [289, 155] on input "No persons with wide pants are people who can skate" at bounding box center [285, 152] width 5 height 5
radio input "true"
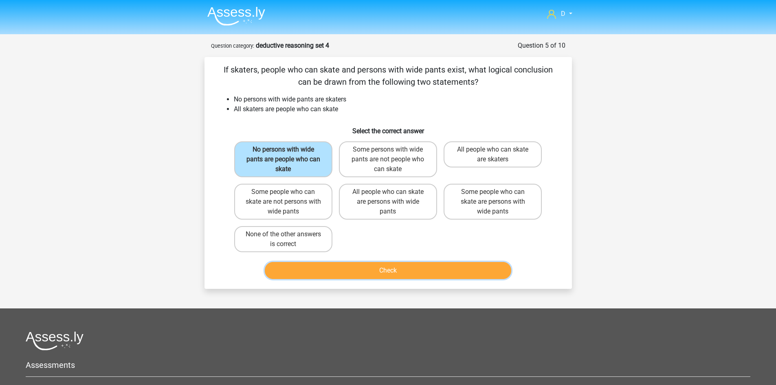
click at [381, 266] on button "Check" at bounding box center [388, 270] width 247 height 17
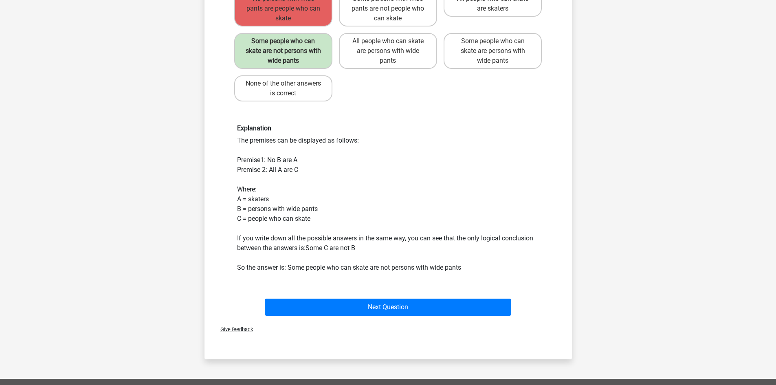
scroll to position [163, 0]
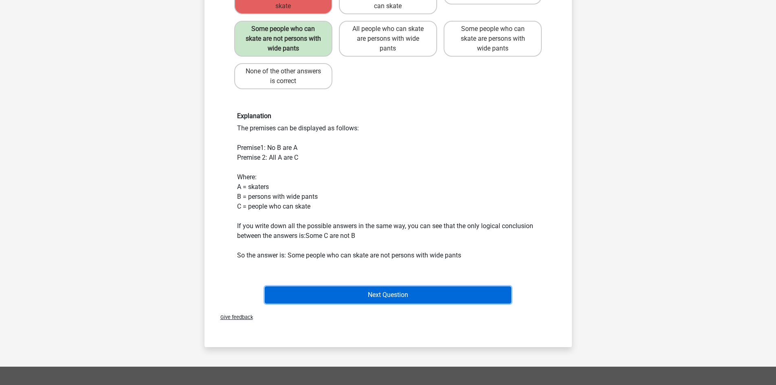
click at [324, 291] on button "Next Question" at bounding box center [388, 295] width 247 height 17
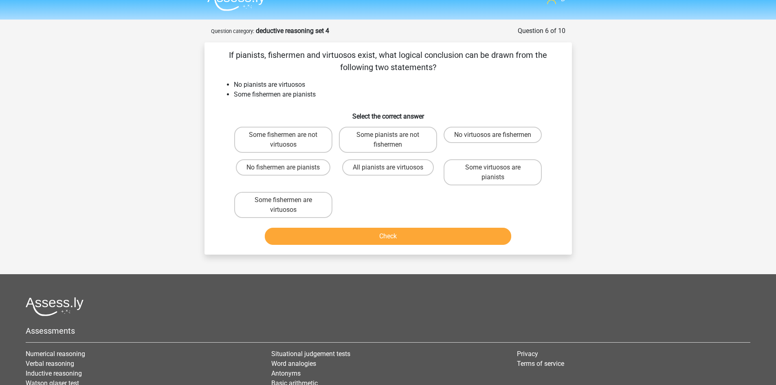
scroll to position [0, 0]
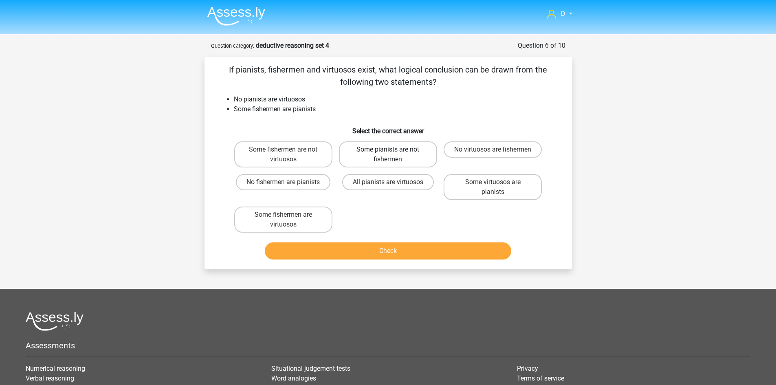
click at [419, 159] on label "Some pianists are not fishermen" at bounding box center [388, 154] width 98 height 26
click at [393, 155] on input "Some pianists are not fishermen" at bounding box center [390, 152] width 5 height 5
radio input "true"
click at [402, 259] on button "Check" at bounding box center [388, 251] width 247 height 17
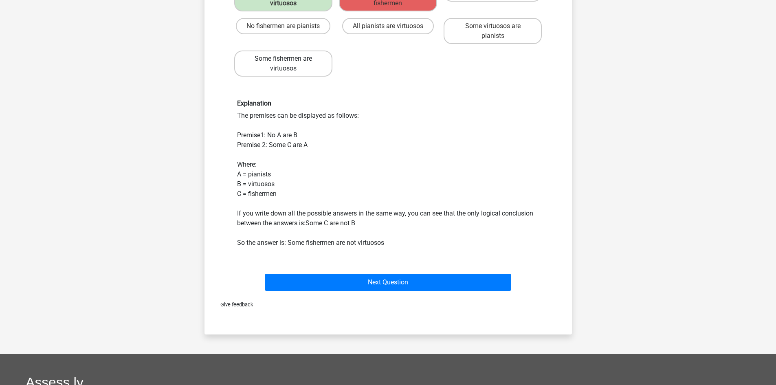
scroll to position [163, 0]
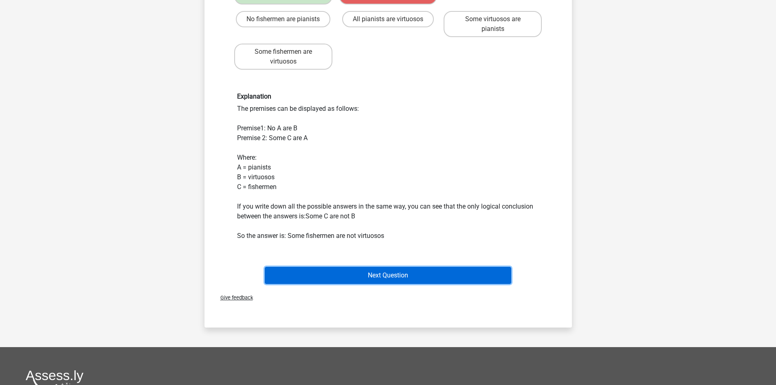
click at [338, 277] on button "Next Question" at bounding box center [388, 275] width 247 height 17
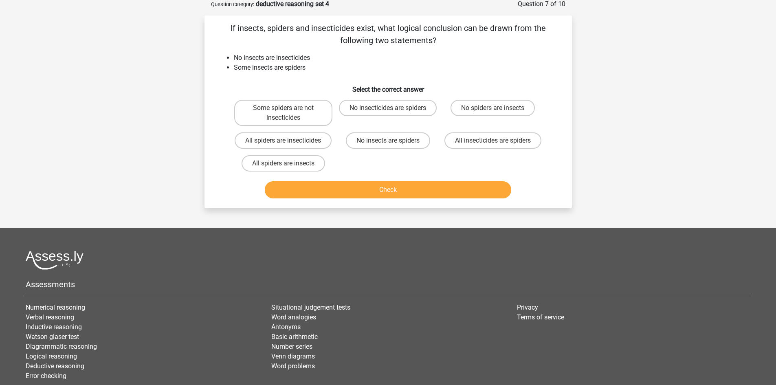
scroll to position [41, 0]
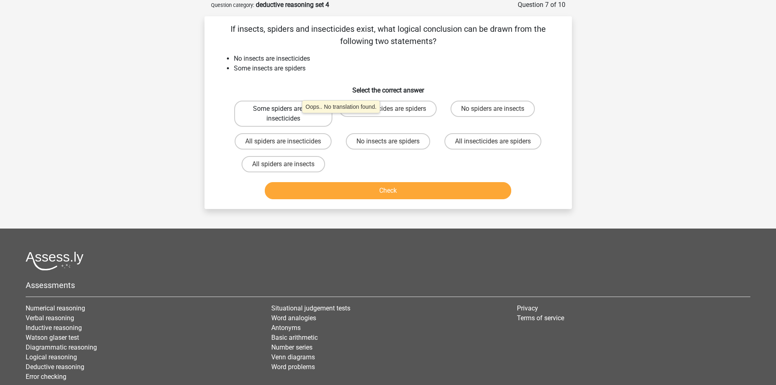
click at [298, 117] on label "Some spiders are not insecticides" at bounding box center [283, 114] width 98 height 26
click at [289, 114] on input "Some spiders are not insecticides" at bounding box center [285, 111] width 5 height 5
radio input "true"
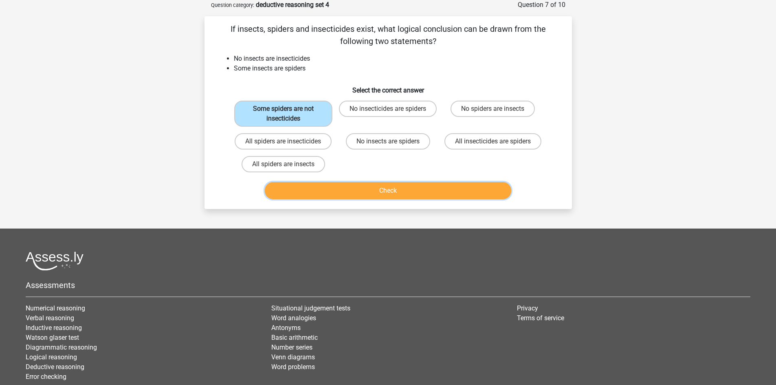
click at [320, 192] on button "Check" at bounding box center [388, 190] width 247 height 17
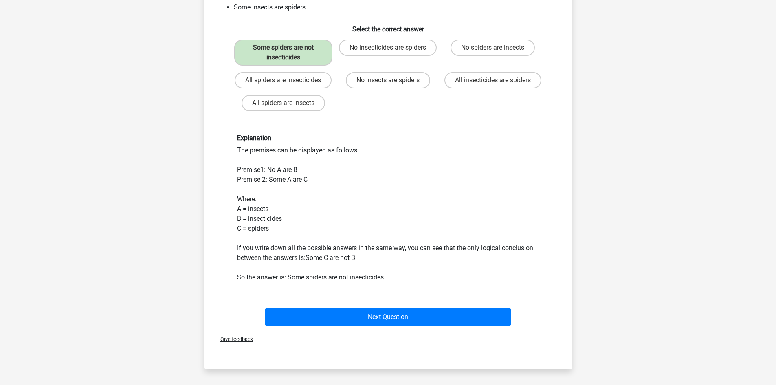
scroll to position [163, 0]
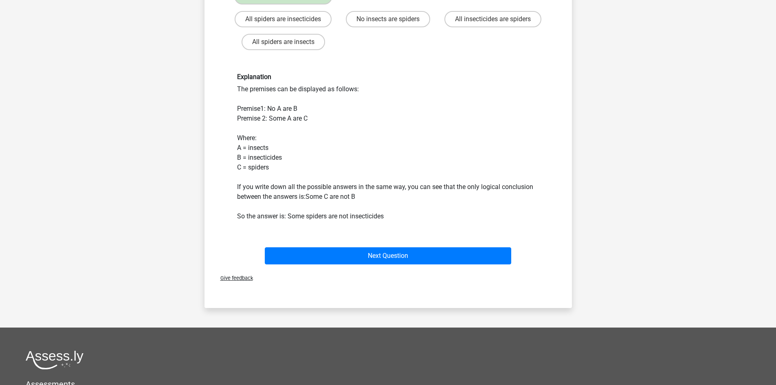
click at [329, 254] on div "Next Question" at bounding box center [389, 254] width 342 height 27
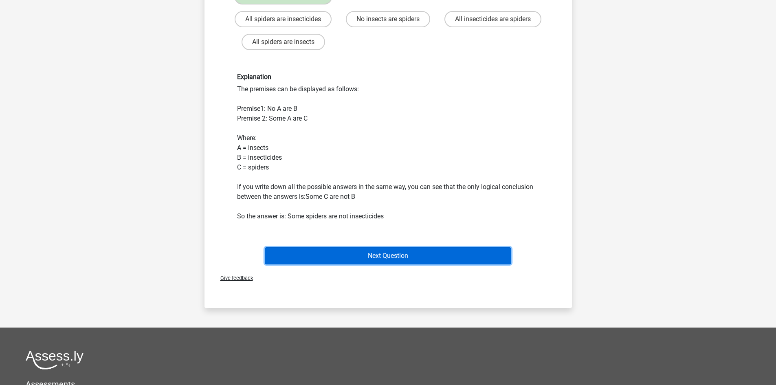
click at [327, 261] on button "Next Question" at bounding box center [388, 255] width 247 height 17
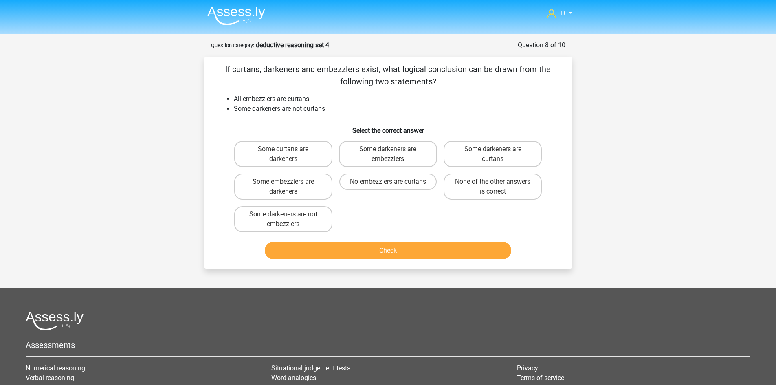
scroll to position [0, 0]
click at [487, 185] on label "None of the other answers is correct" at bounding box center [493, 187] width 98 height 26
click at [493, 185] on input "None of the other answers is correct" at bounding box center [495, 184] width 5 height 5
radio input "true"
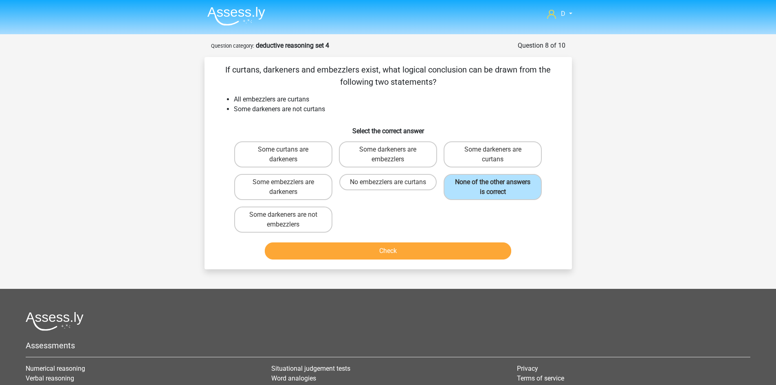
click at [450, 262] on div "Check" at bounding box center [388, 253] width 315 height 20
click at [448, 250] on button "Check" at bounding box center [388, 251] width 247 height 17
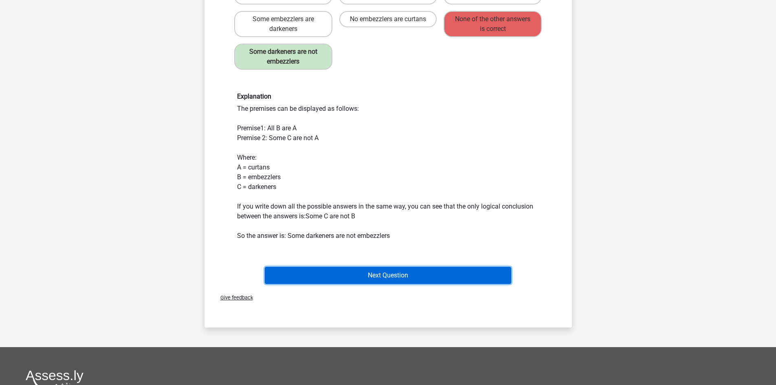
click at [328, 275] on button "Next Question" at bounding box center [388, 275] width 247 height 17
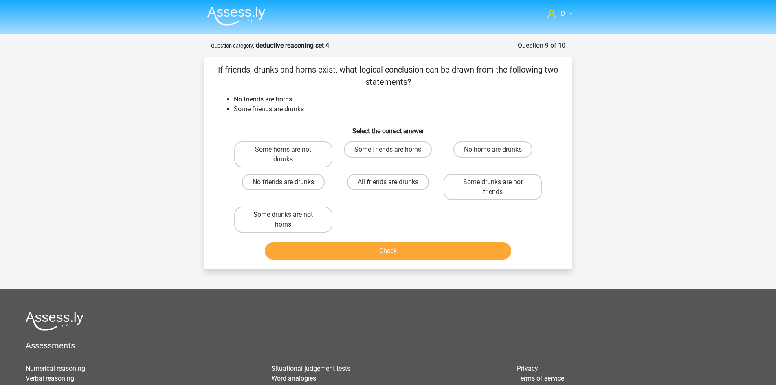
drag, startPoint x: 415, startPoint y: 81, endPoint x: 204, endPoint y: 54, distance: 212.5
click at [204, 54] on div "Question 9 of 10 Question category: deductive reasoning set 4 If friends, drunk…" at bounding box center [388, 155] width 381 height 229
copy p "If friends, drunks and horns exist, what logical conclusion can be drawn from t…"
